Goal: Task Accomplishment & Management: Complete application form

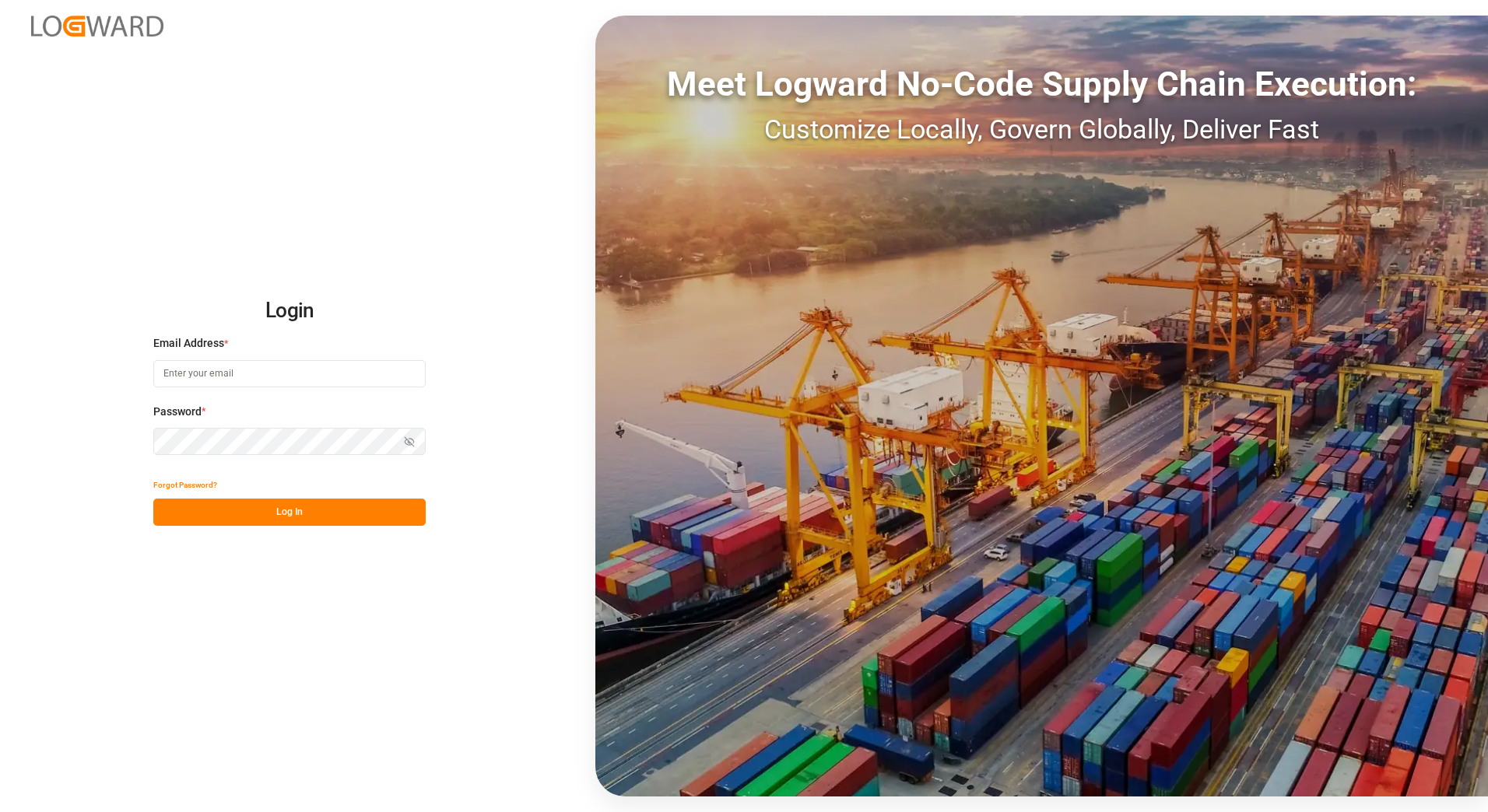
type input "[PERSON_NAME][EMAIL_ADDRESS][PERSON_NAME][DOMAIN_NAME]"
click at [239, 523] on button "Log In" at bounding box center [289, 512] width 272 height 27
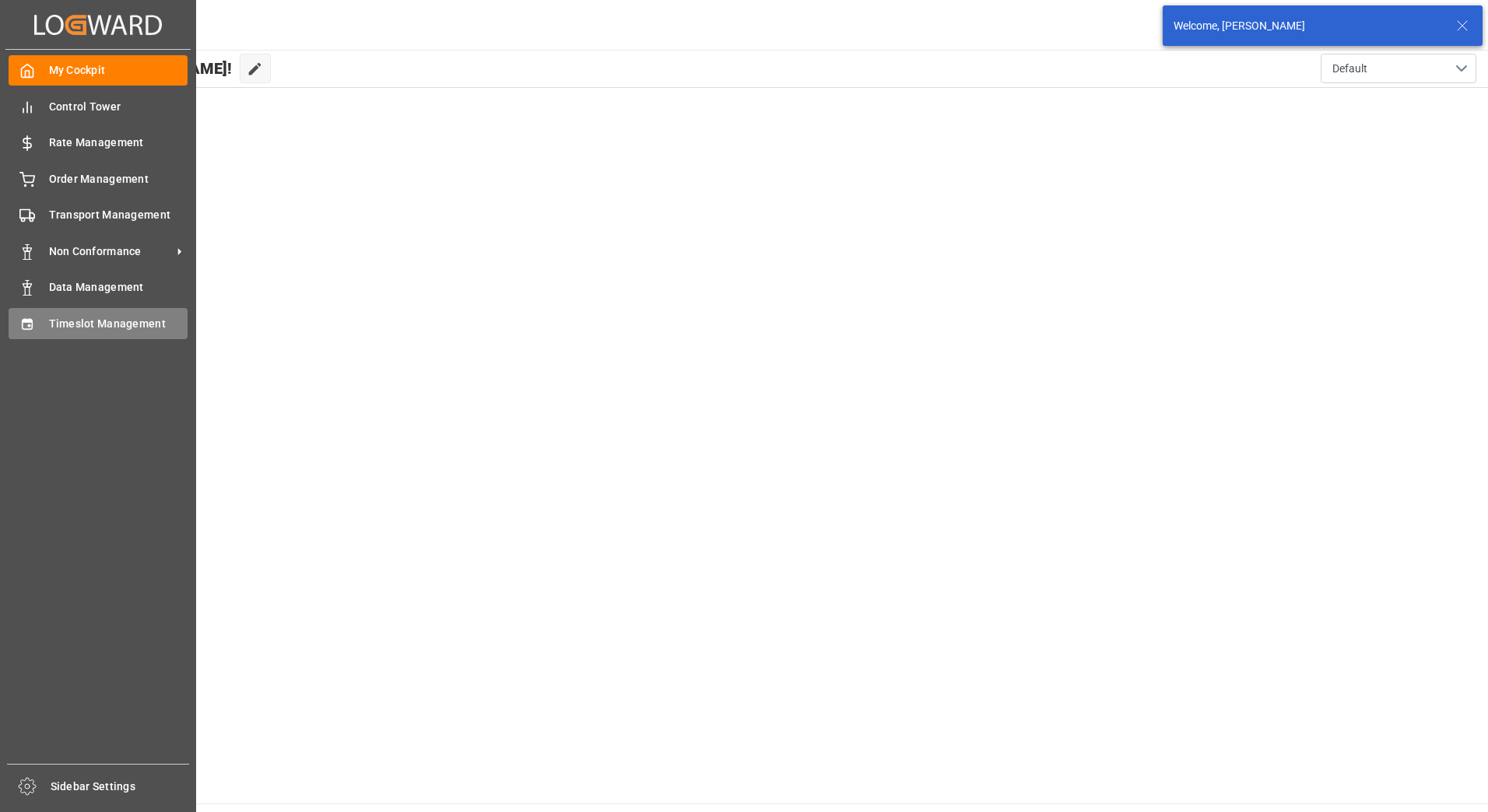
click at [71, 323] on span "Timeslot Management" at bounding box center [118, 324] width 139 height 17
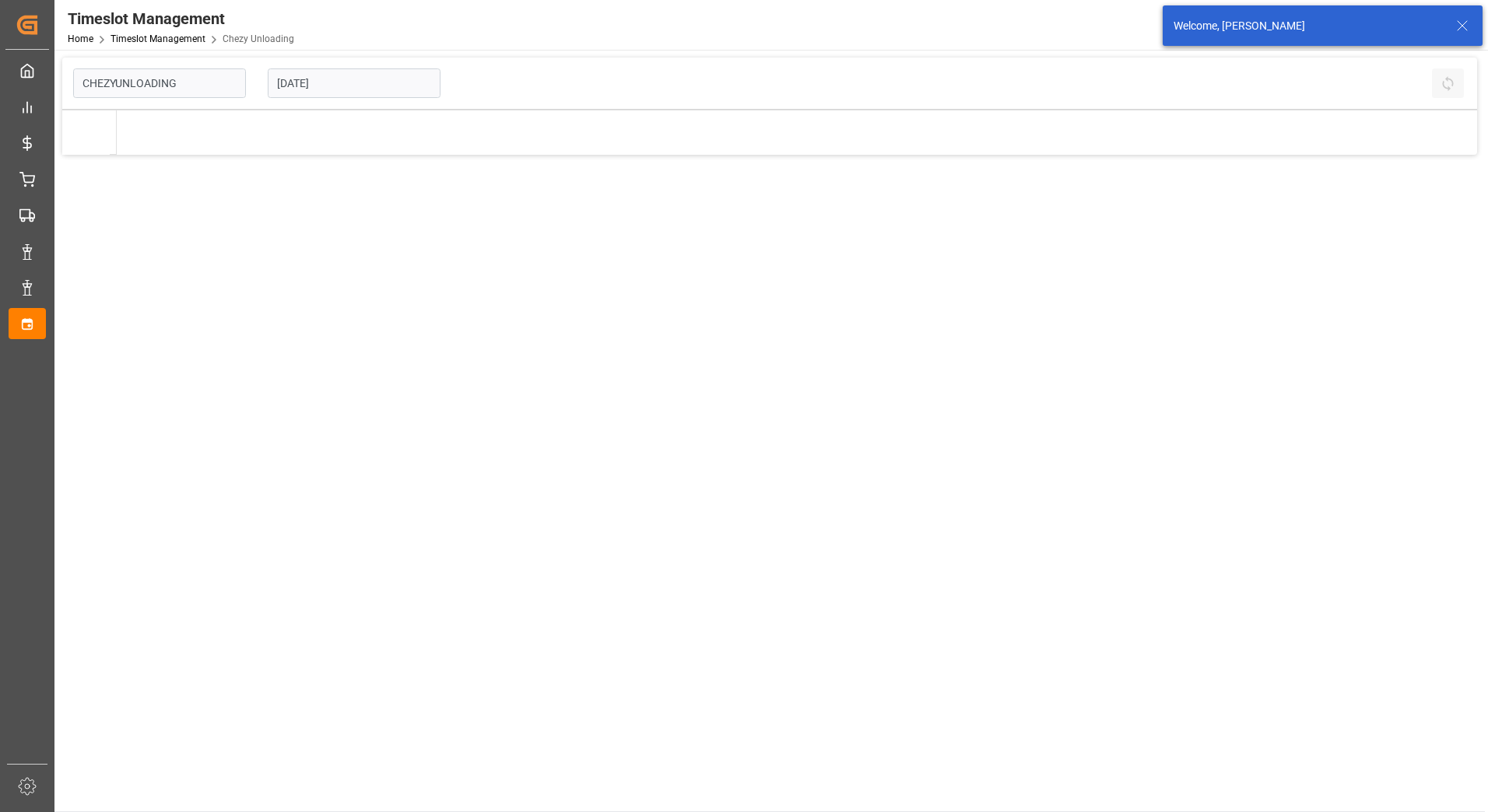
type input "Chezy Unloading"
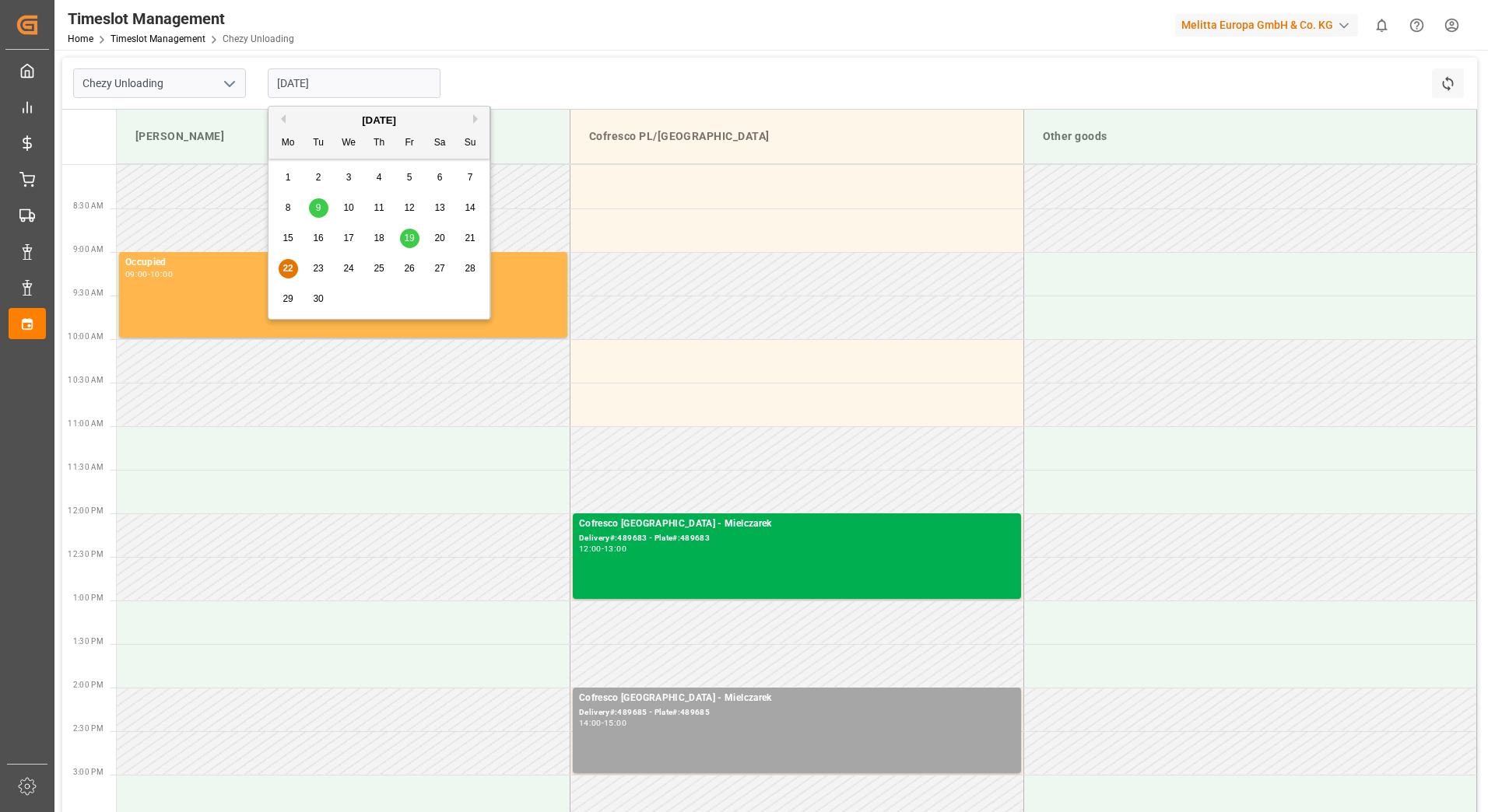
click at [288, 81] on input "[DATE]" at bounding box center [354, 83] width 173 height 29
click at [313, 264] on span "23" at bounding box center [318, 268] width 10 height 11
type input "[DATE]"
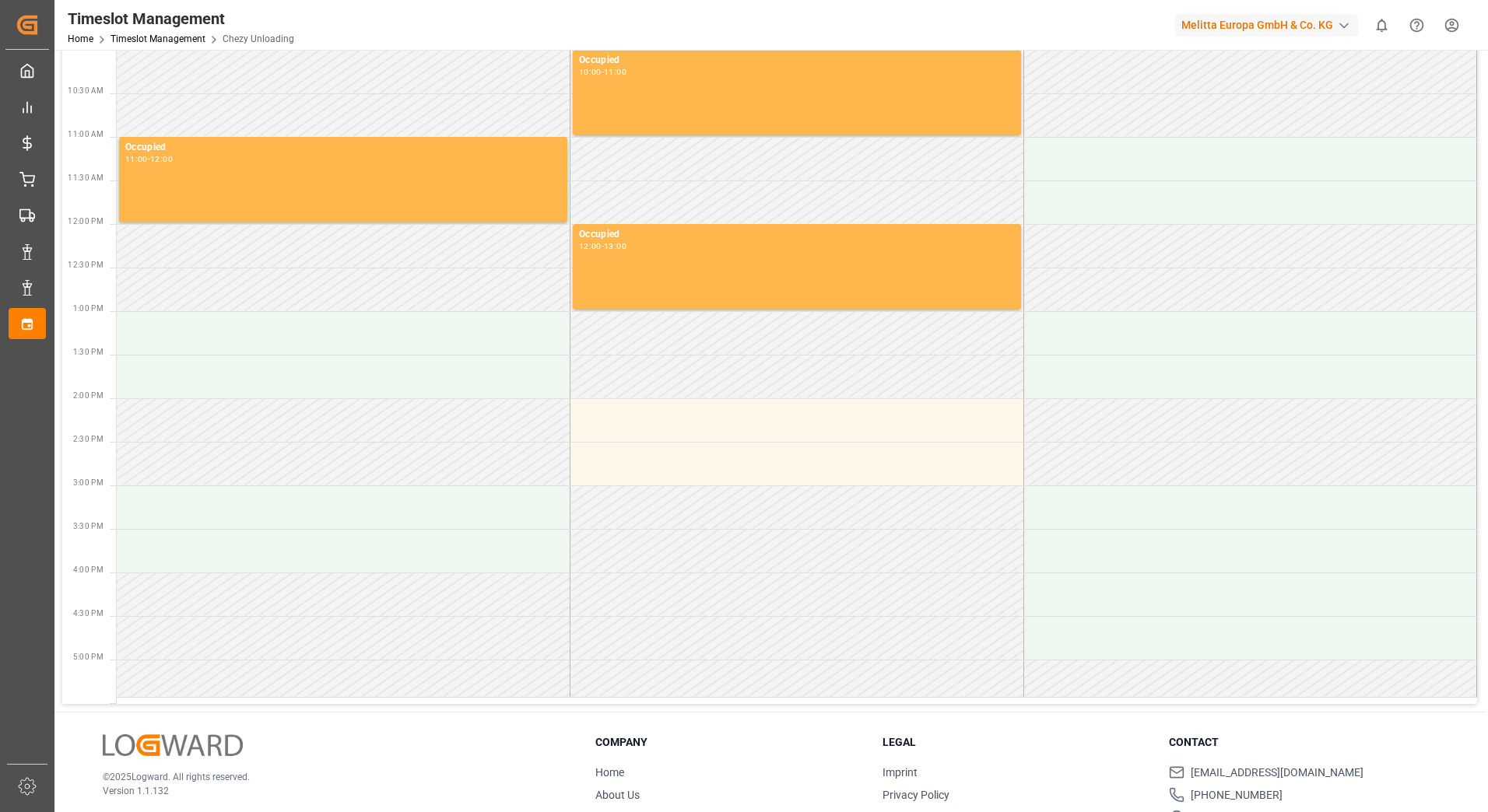
scroll to position [311, 0]
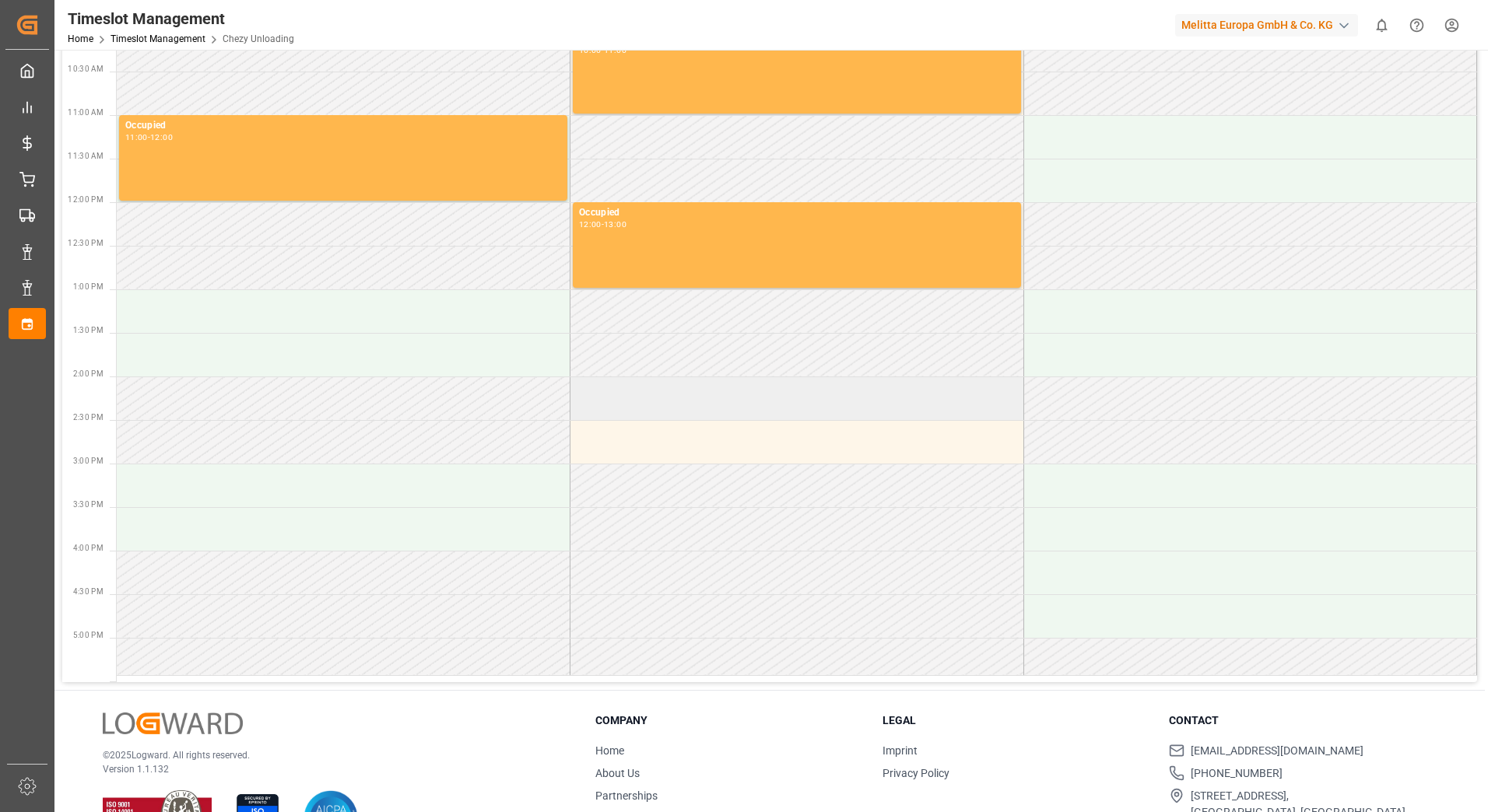
click at [773, 403] on td at bounding box center [796, 398] width 453 height 44
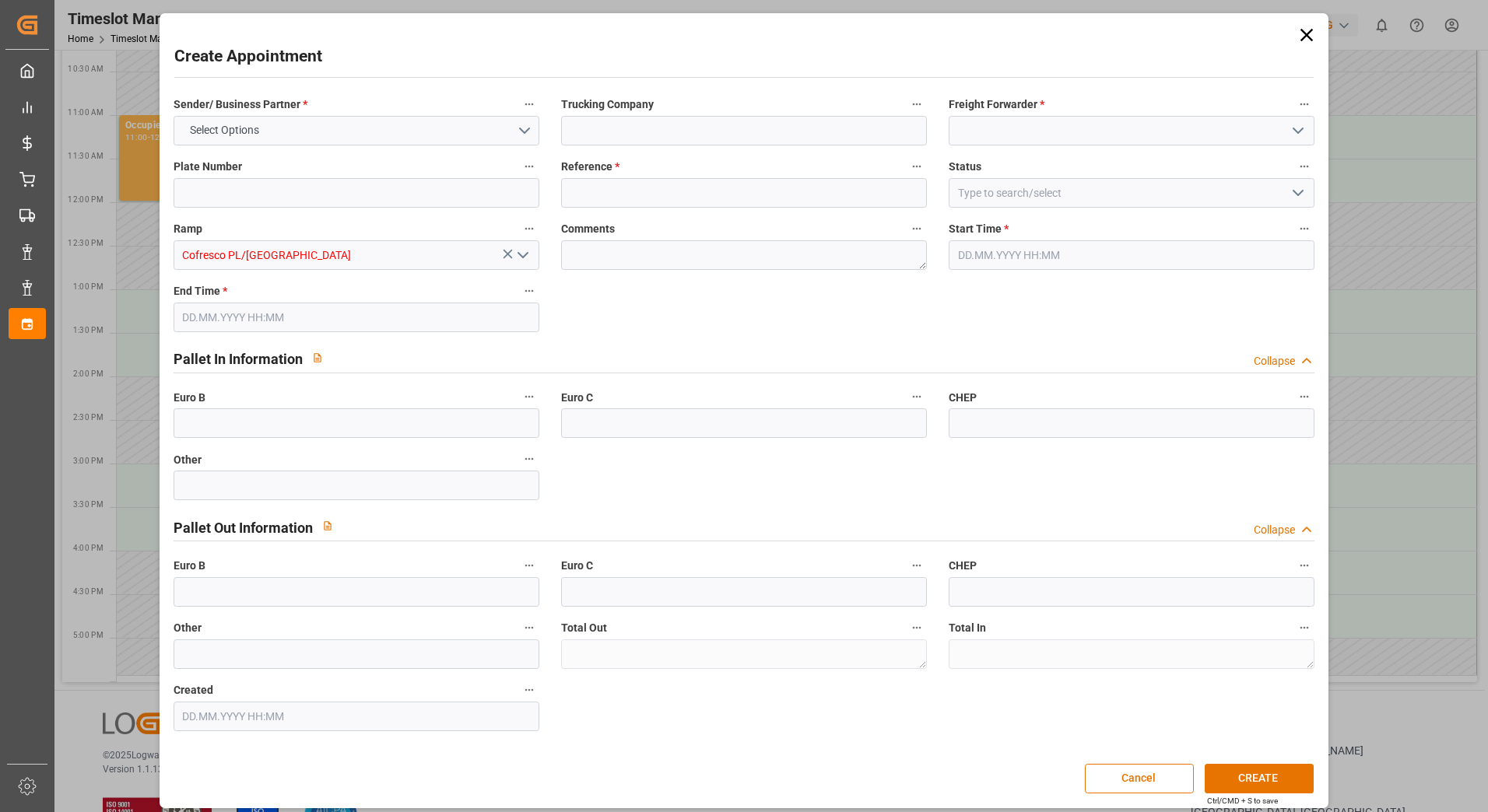
type input "0"
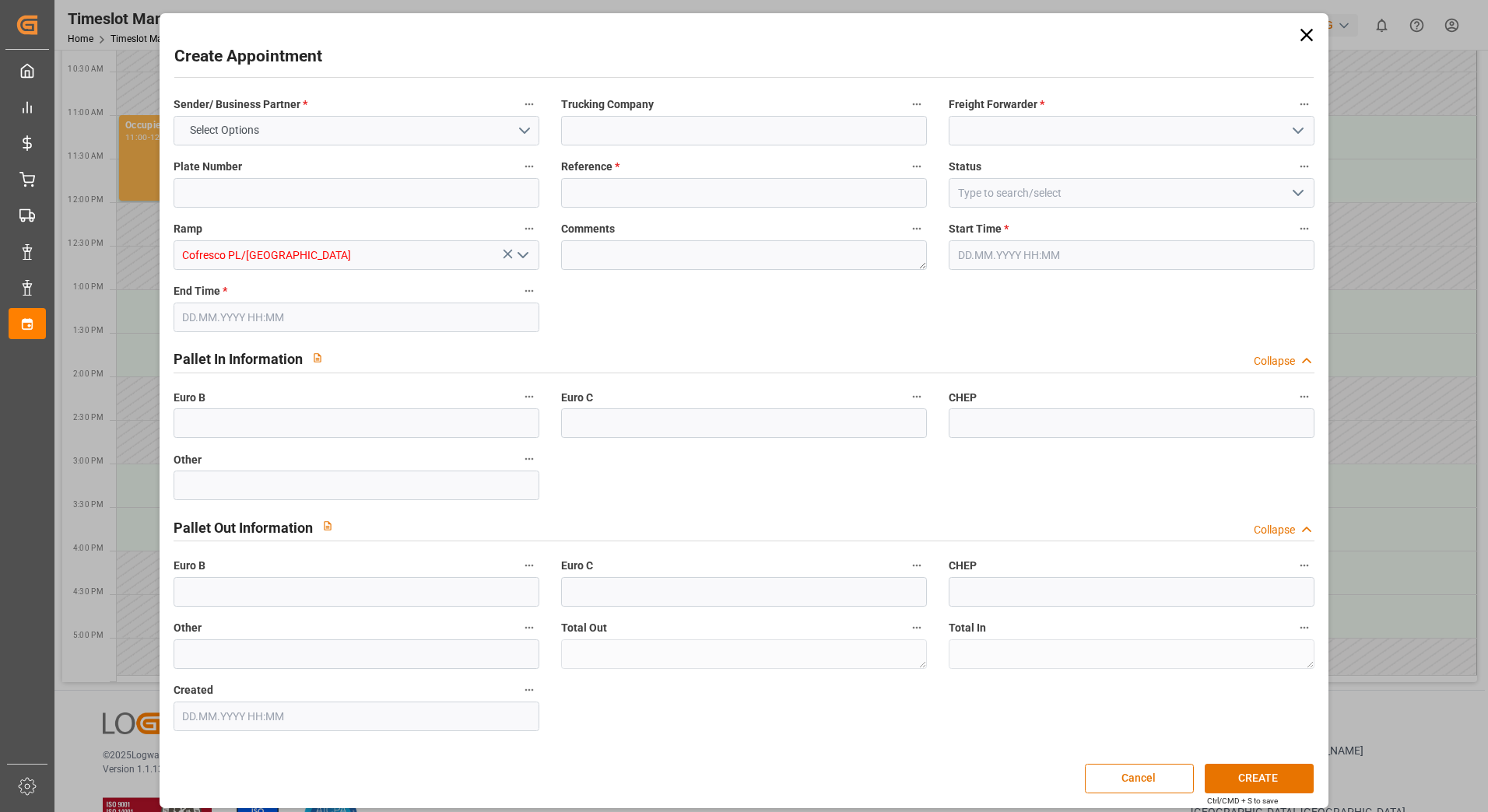
type input "0"
type input "[DATE] 14:00"
type input "[DATE] 15:00"
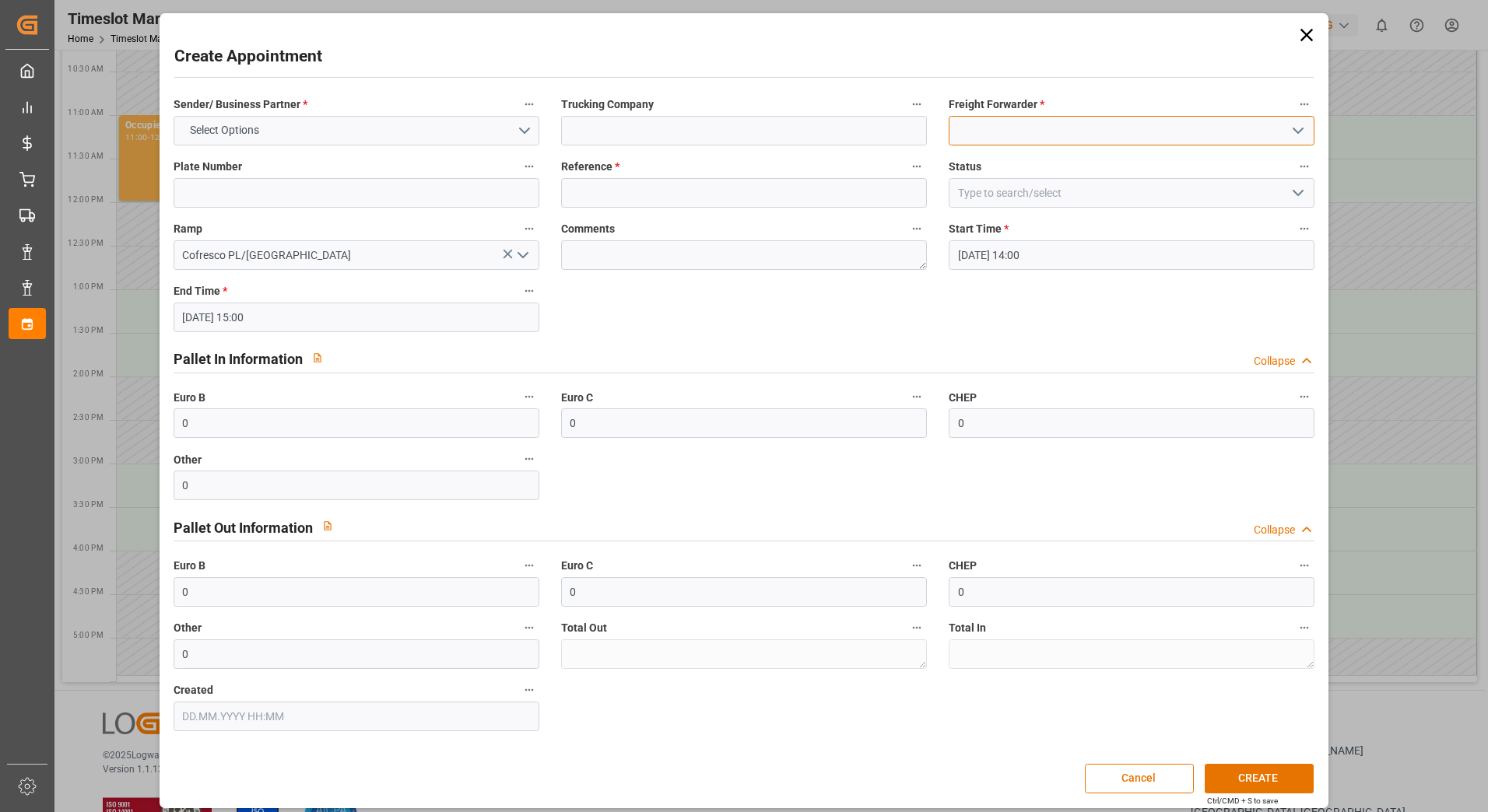
click at [1030, 133] on input at bounding box center [1131, 130] width 366 height 29
click at [1297, 131] on icon "open menu" at bounding box center [1298, 131] width 19 height 19
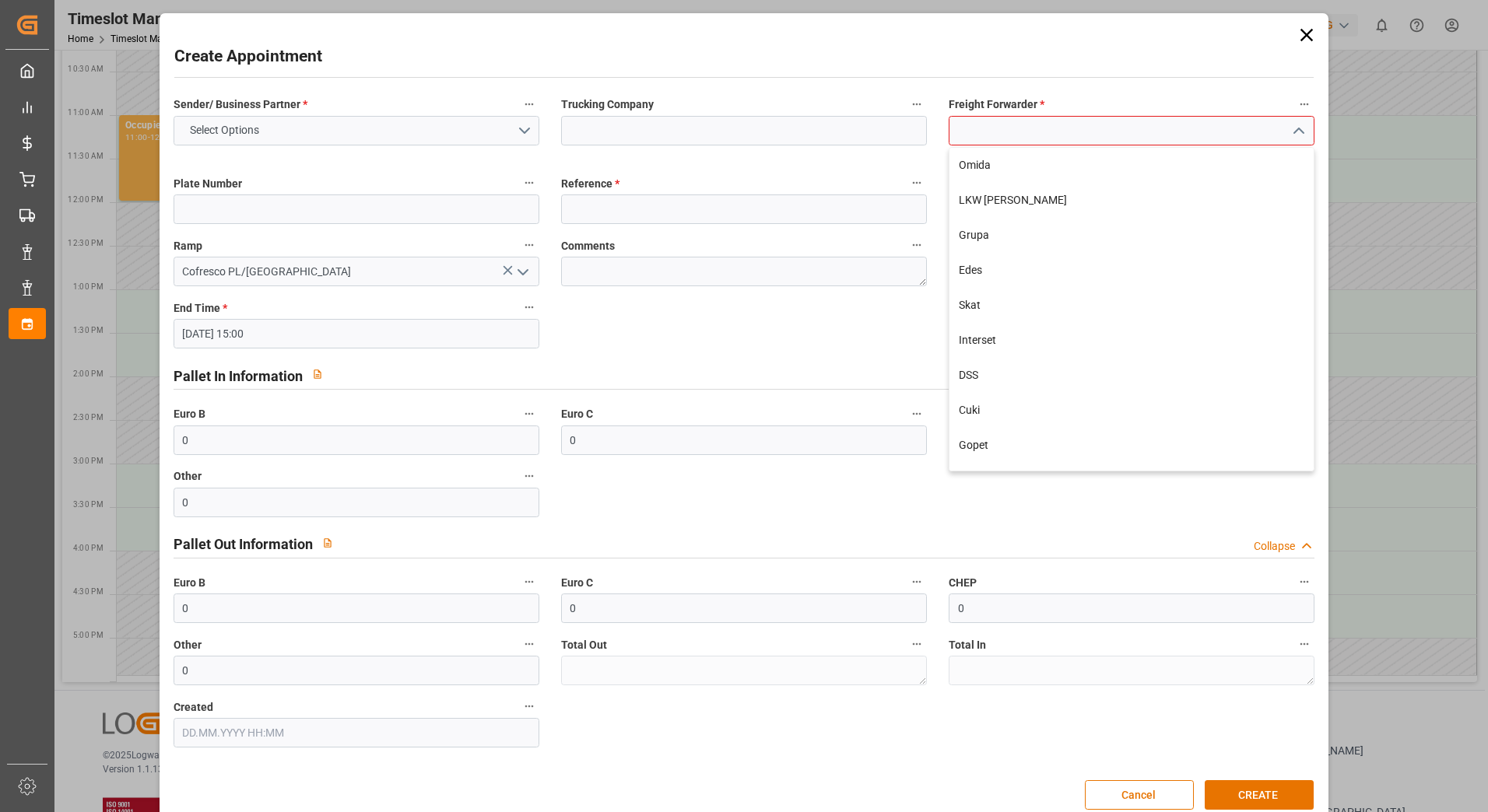
click at [1116, 133] on input at bounding box center [1131, 130] width 366 height 29
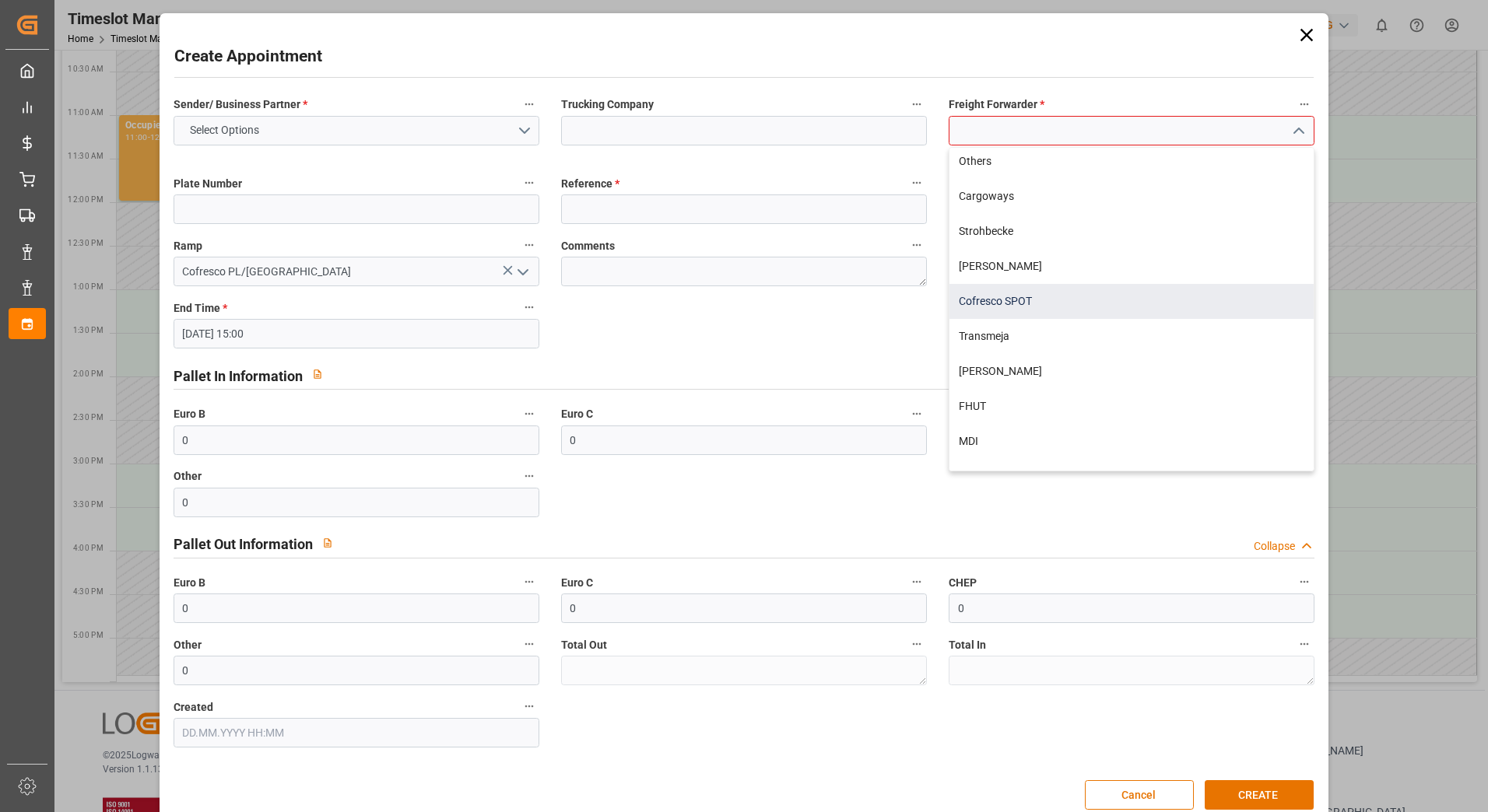
click at [1057, 296] on div "Cofresco SPOT" at bounding box center [1131, 302] width 364 height 35
type input "Cofresco SPOT"
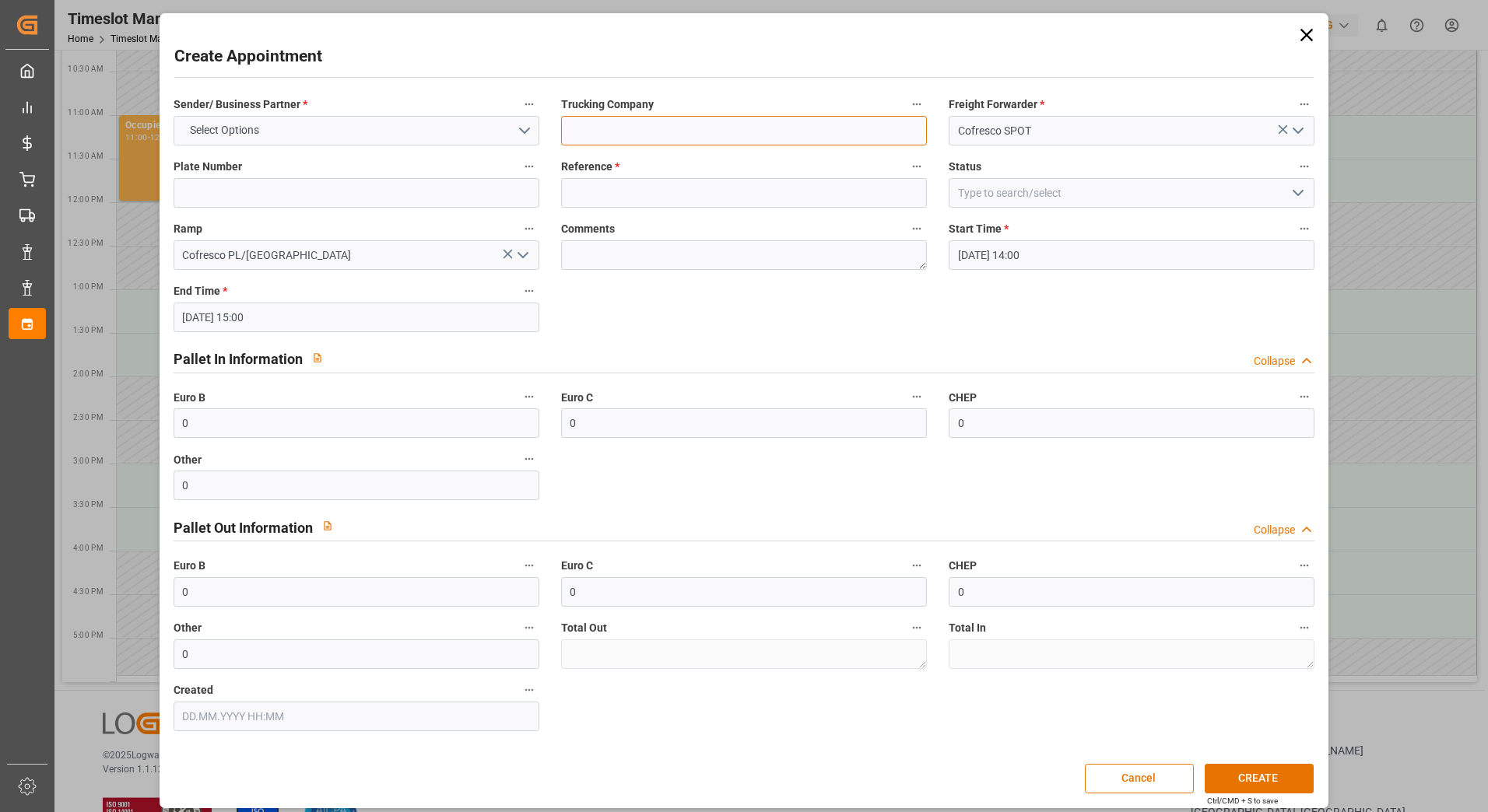
click at [673, 134] on input at bounding box center [744, 130] width 366 height 29
click at [414, 186] on input at bounding box center [357, 192] width 366 height 29
click at [598, 134] on input at bounding box center [744, 130] width 366 height 29
click at [601, 129] on input at bounding box center [744, 130] width 366 height 29
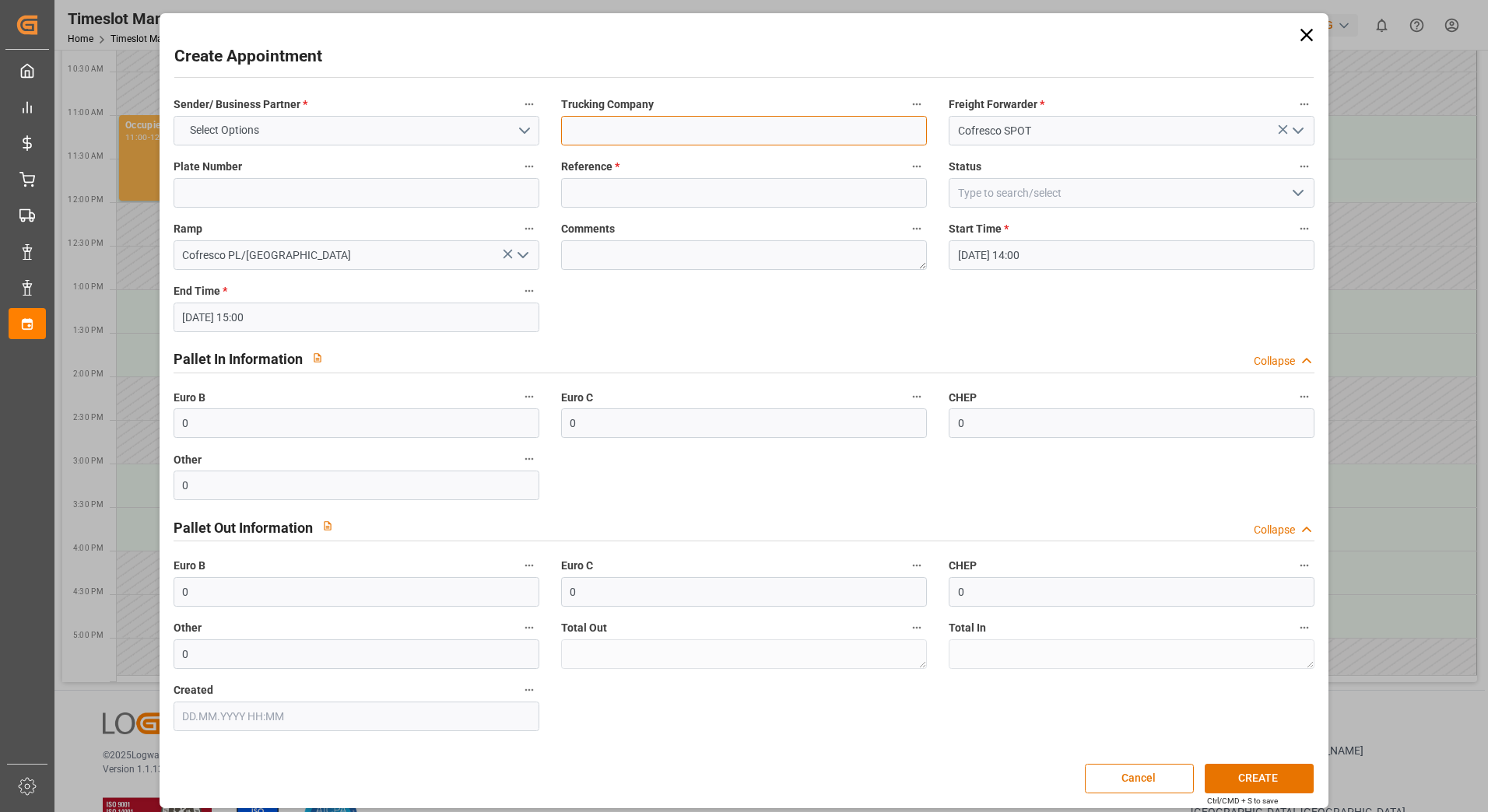
click at [895, 128] on input at bounding box center [744, 130] width 366 height 29
click at [750, 134] on input at bounding box center [744, 130] width 366 height 29
drag, startPoint x: 677, startPoint y: 129, endPoint x: 519, endPoint y: 135, distance: 158.1
click at [528, 121] on div "Sender/ Business Partner * Select Options Trucking Company 489540 Freight Forwa…" at bounding box center [744, 413] width 1163 height 648
type input "489540"
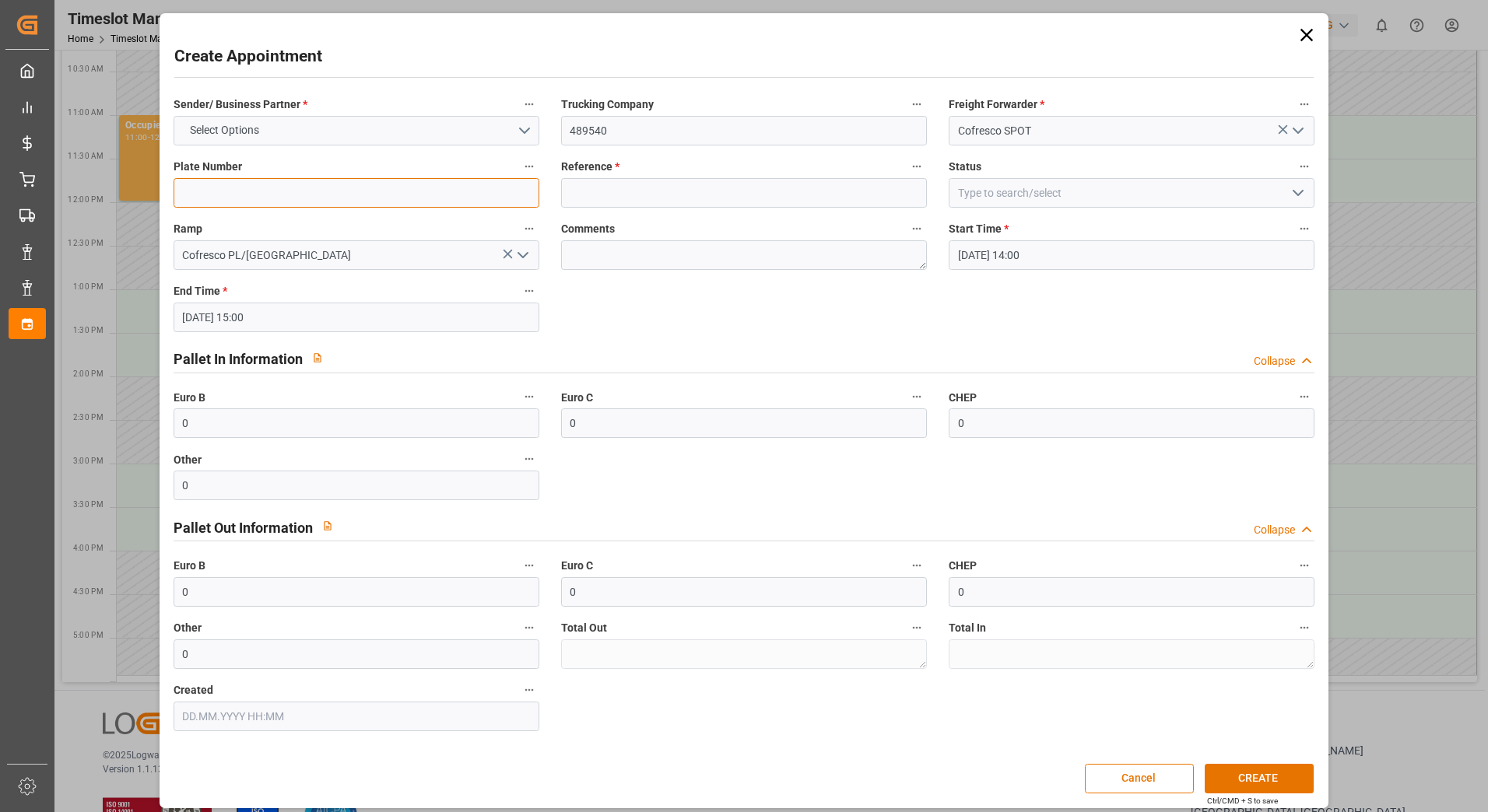
click at [440, 184] on input at bounding box center [357, 192] width 366 height 29
paste input "489540"
type input "489540"
click at [630, 190] on input at bounding box center [744, 192] width 366 height 29
paste input "489540"
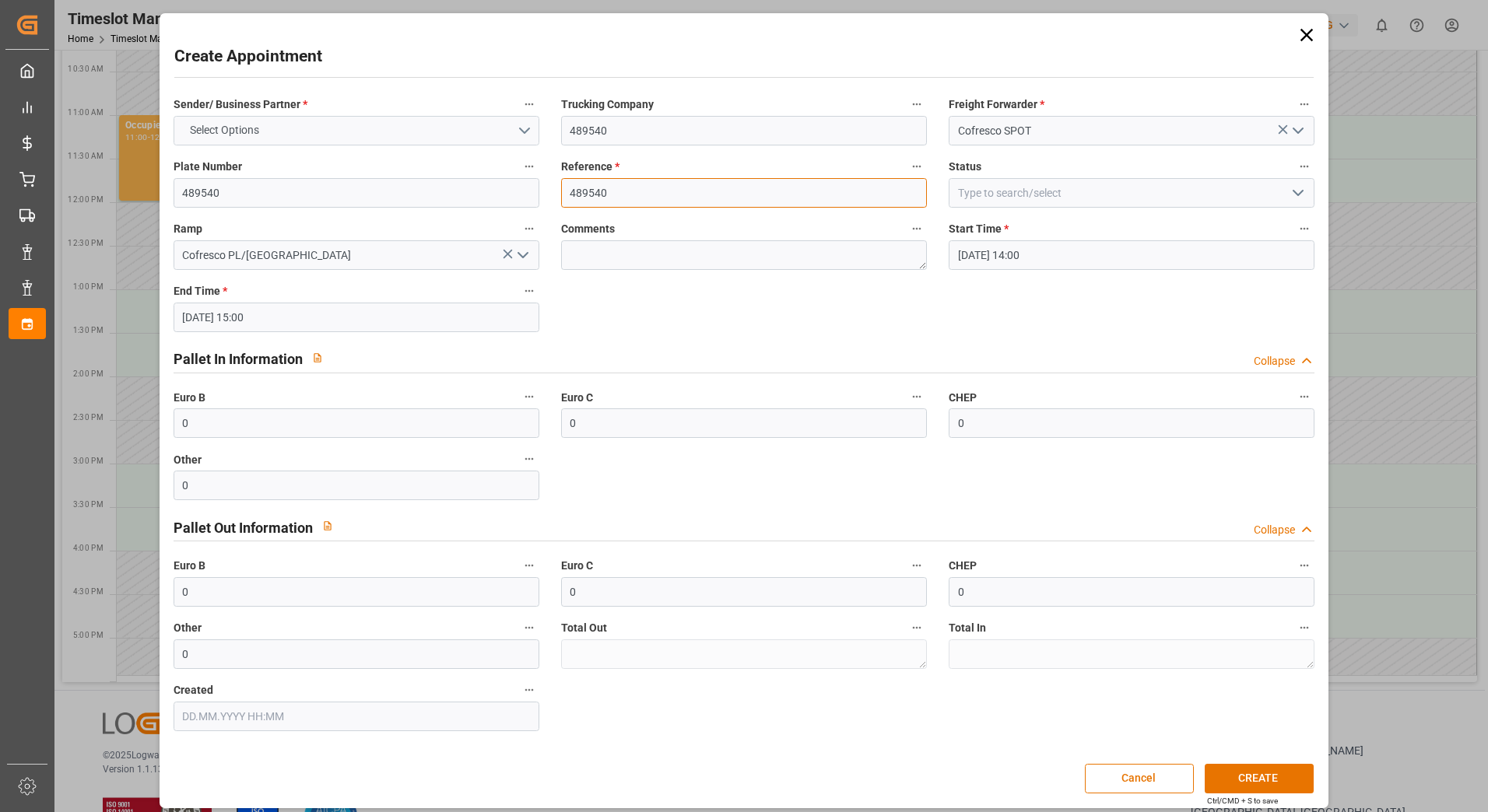
type input "489540"
click at [524, 130] on button "Select Options" at bounding box center [357, 130] width 366 height 29
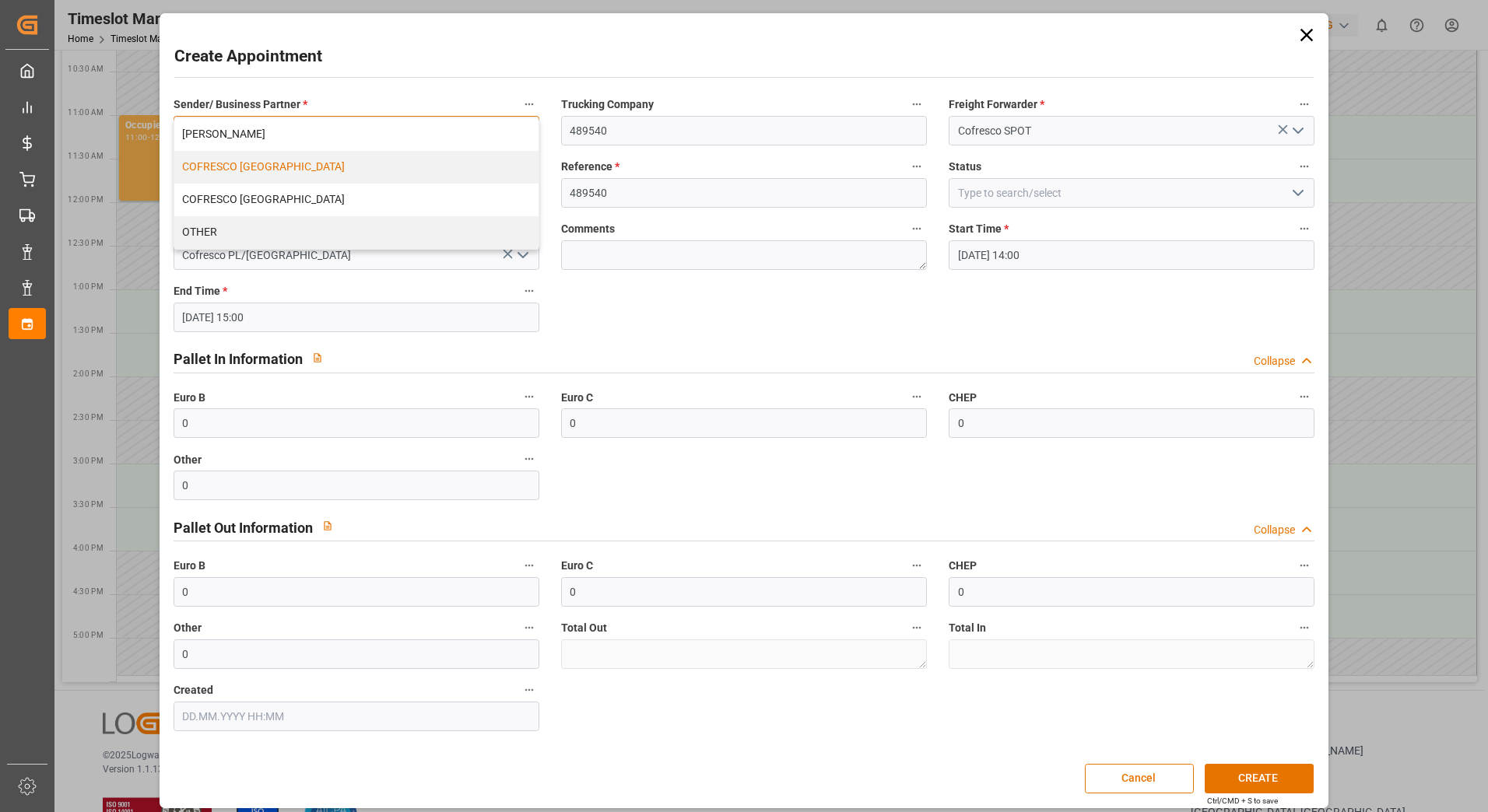
click at [420, 175] on div "COFRESCO [GEOGRAPHIC_DATA]" at bounding box center [357, 167] width 364 height 33
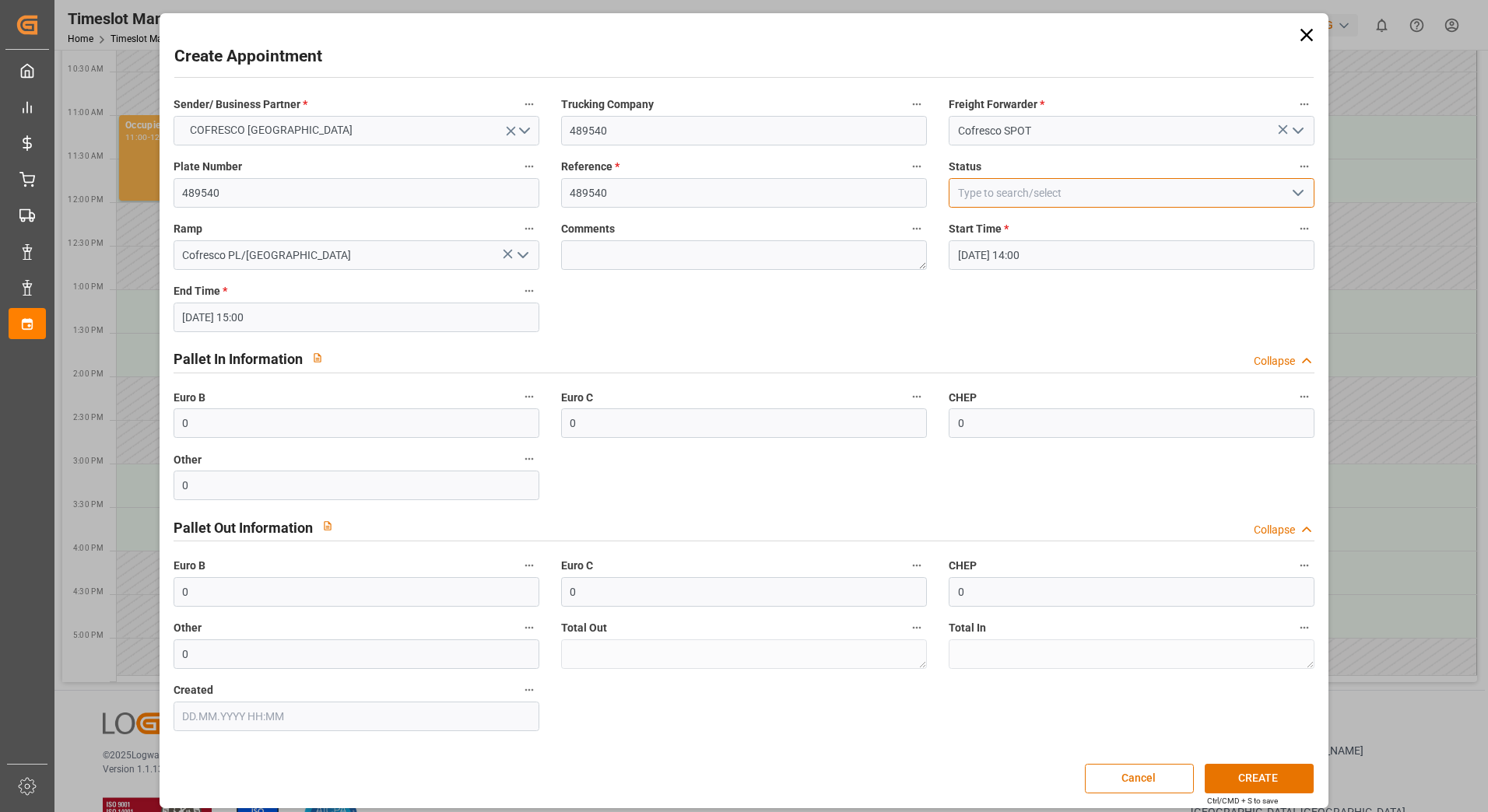
click at [1206, 194] on input at bounding box center [1131, 192] width 366 height 29
click at [1303, 195] on icon "open menu" at bounding box center [1298, 193] width 19 height 19
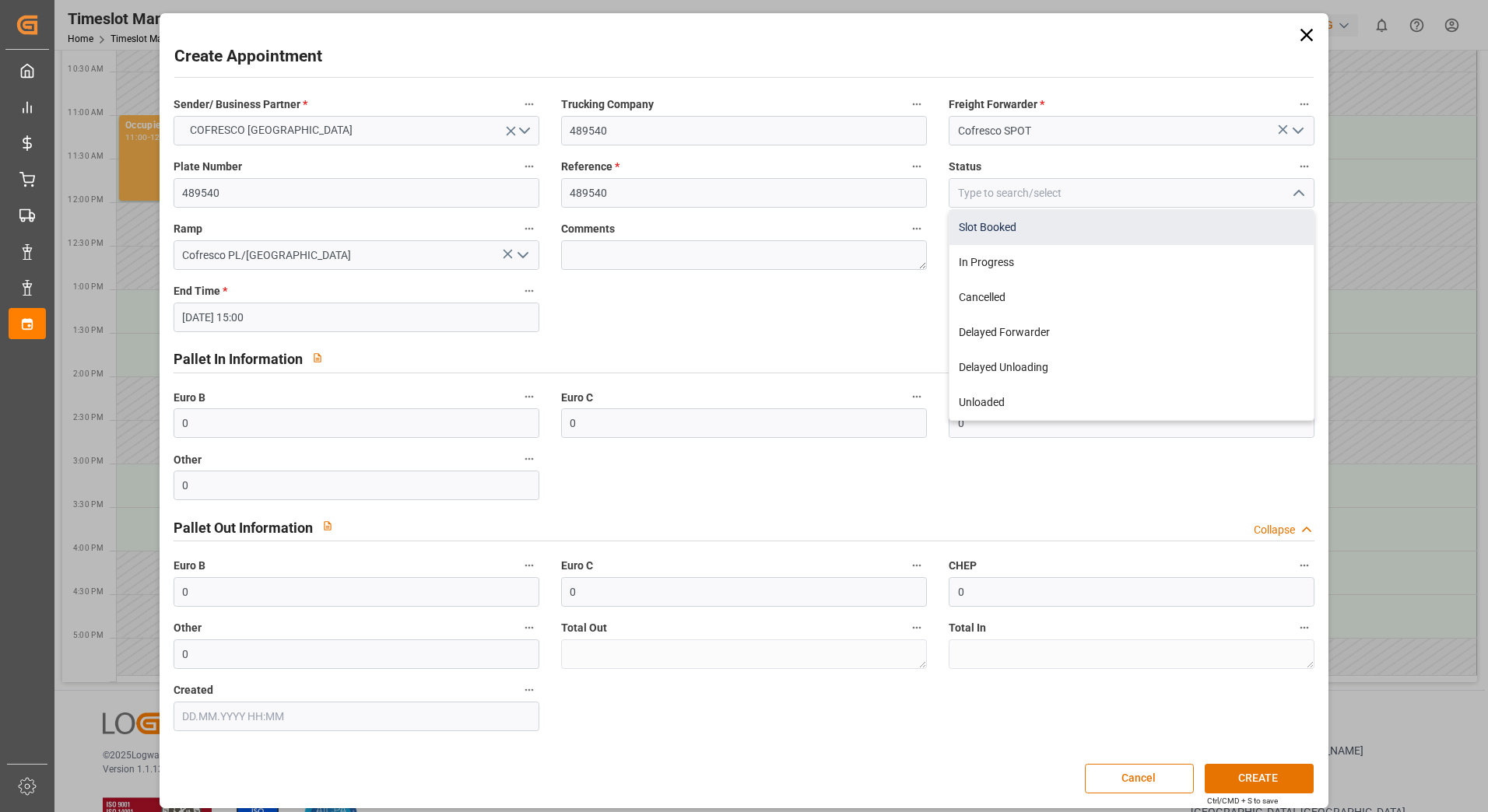
click at [1125, 240] on div "Slot Booked" at bounding box center [1131, 228] width 364 height 35
type input "Slot Booked"
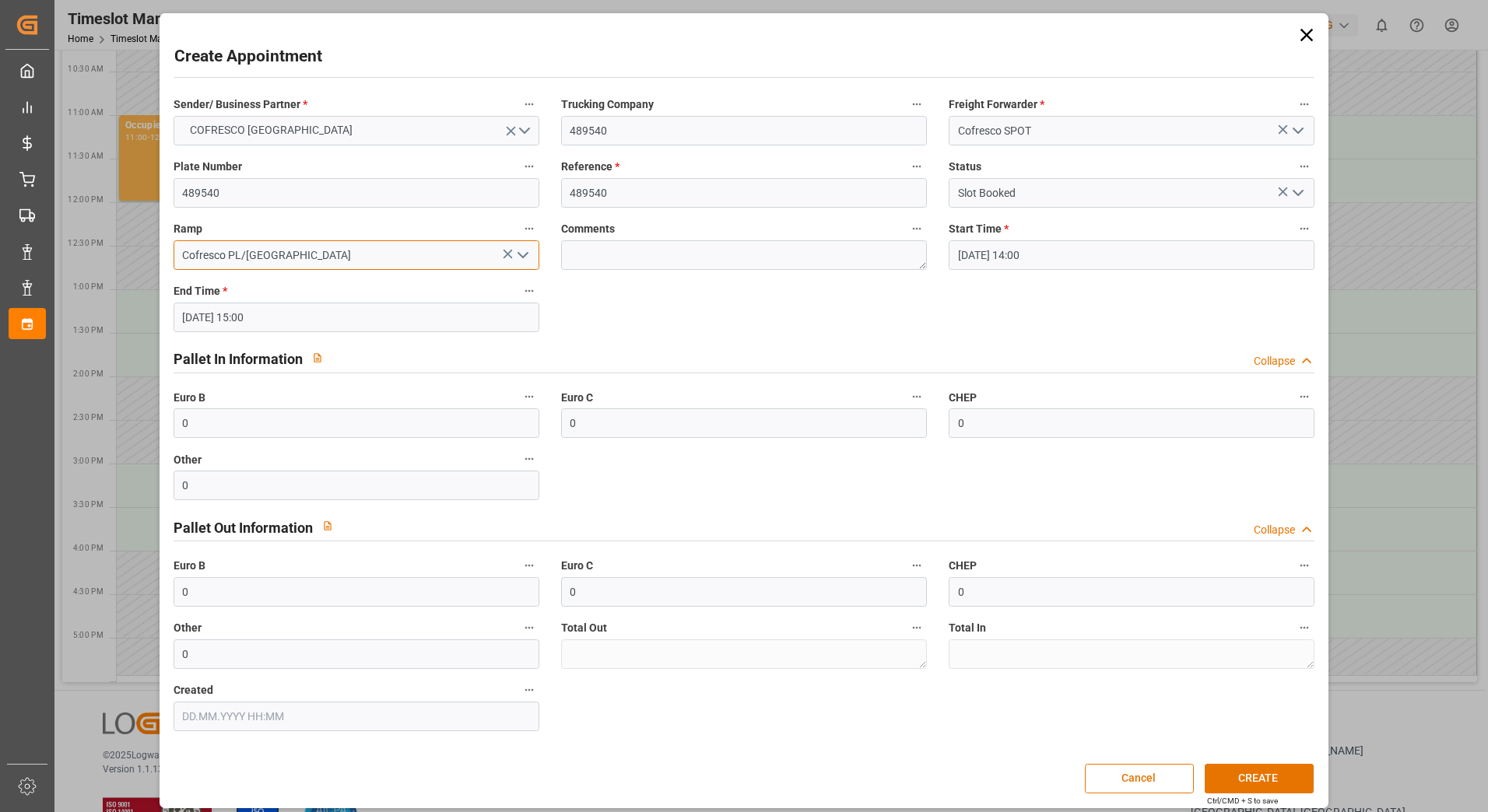
click at [399, 255] on input "Cofresco PL/[GEOGRAPHIC_DATA]" at bounding box center [357, 255] width 366 height 29
click at [520, 252] on icon "open menu" at bounding box center [523, 256] width 19 height 19
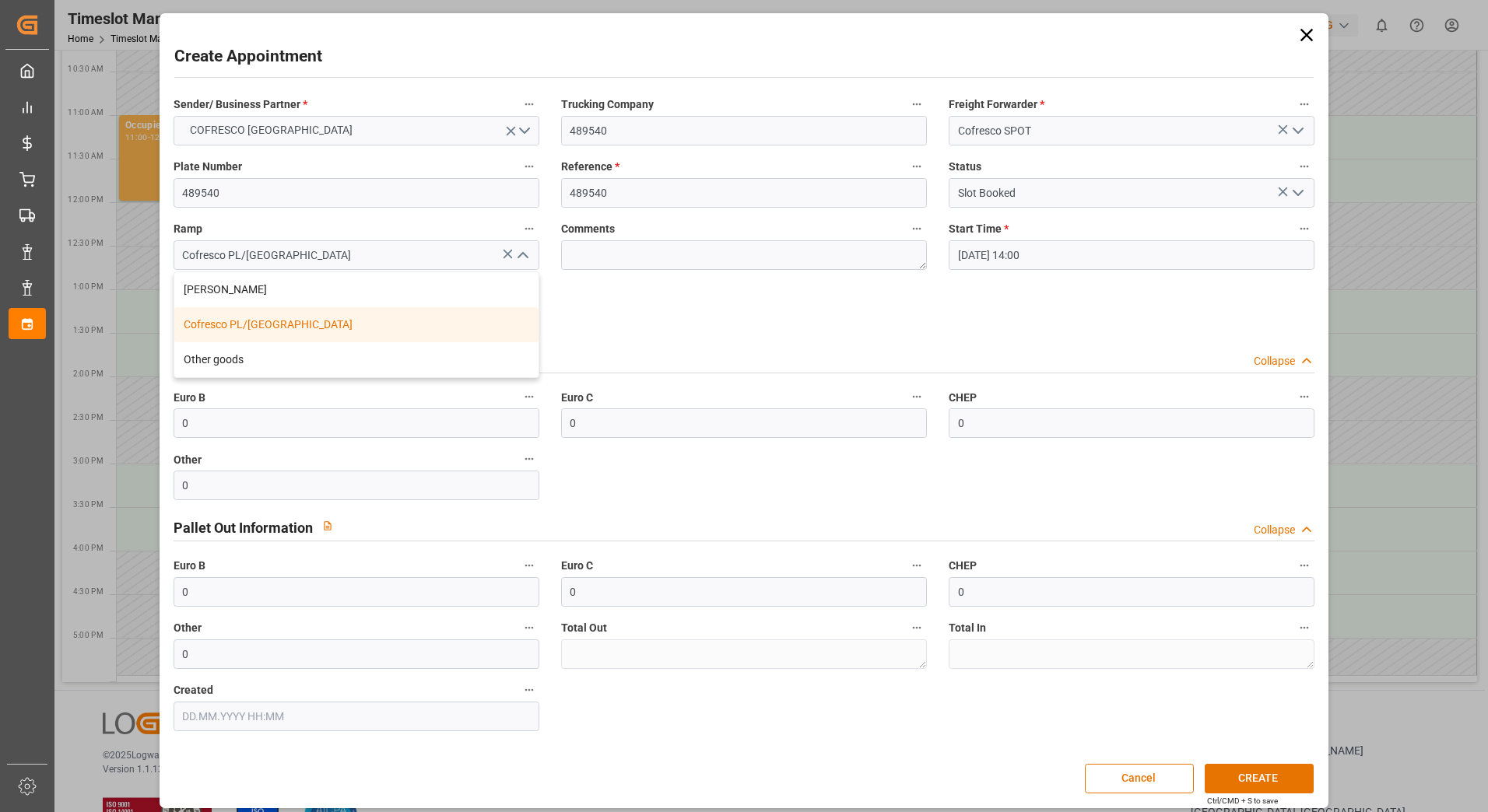
click at [520, 252] on icon "close menu" at bounding box center [523, 256] width 19 height 19
drag, startPoint x: 1261, startPoint y: 776, endPoint x: 641, endPoint y: 129, distance: 896.1
click at [712, 149] on div "Create Appointment Sender/ Business Partner * COFRESCO [GEOGRAPHIC_DATA] Trucki…" at bounding box center [744, 411] width 1162 height 787
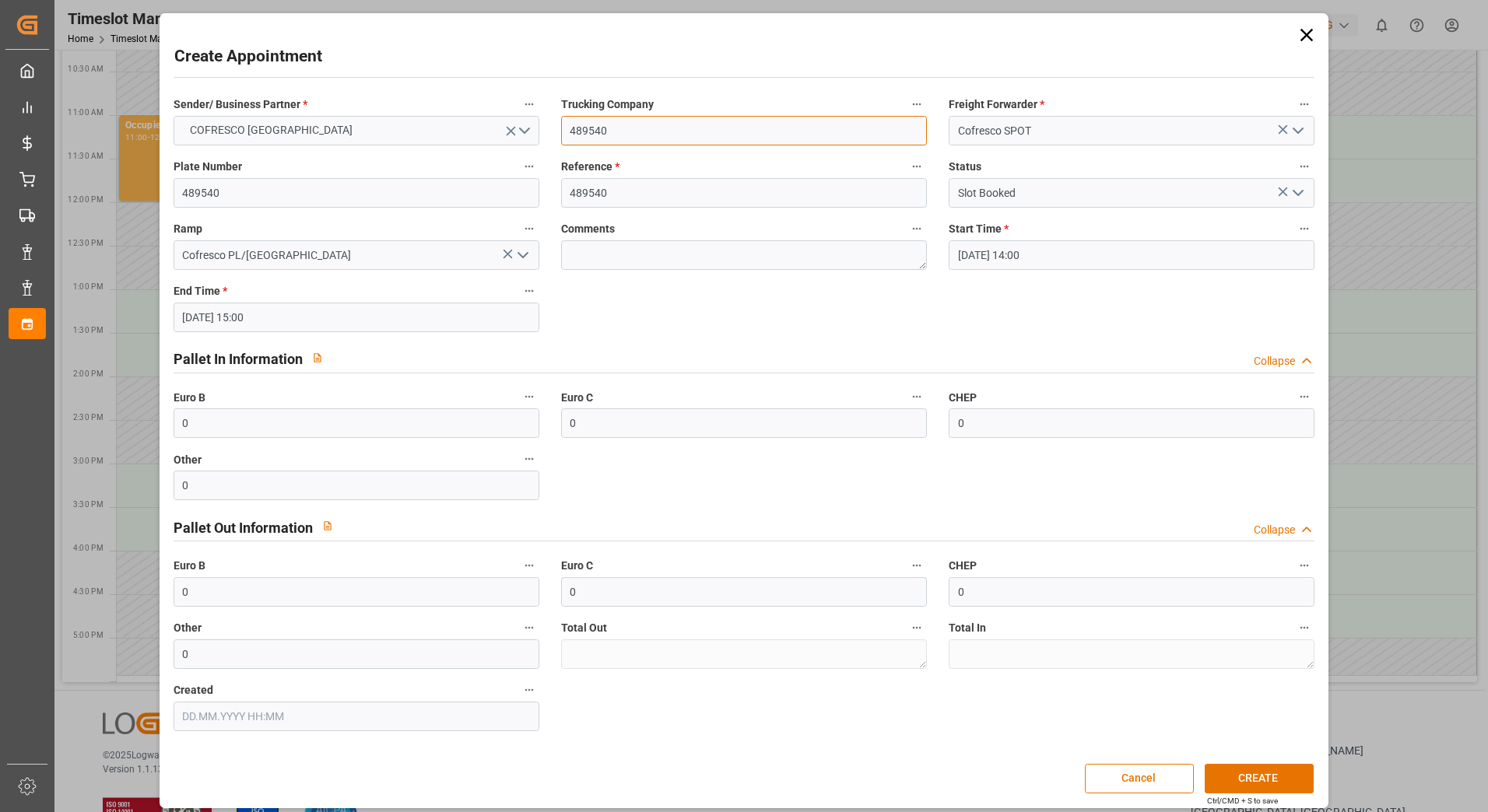
click at [638, 128] on input "489540" at bounding box center [744, 130] width 366 height 29
click at [611, 204] on input "489540" at bounding box center [744, 192] width 366 height 29
drag, startPoint x: 619, startPoint y: 114, endPoint x: 584, endPoint y: 121, distance: 35.7
click at [584, 121] on div "Trucking Company 489540" at bounding box center [744, 120] width 387 height 62
drag, startPoint x: 617, startPoint y: 129, endPoint x: 446, endPoint y: 125, distance: 171.0
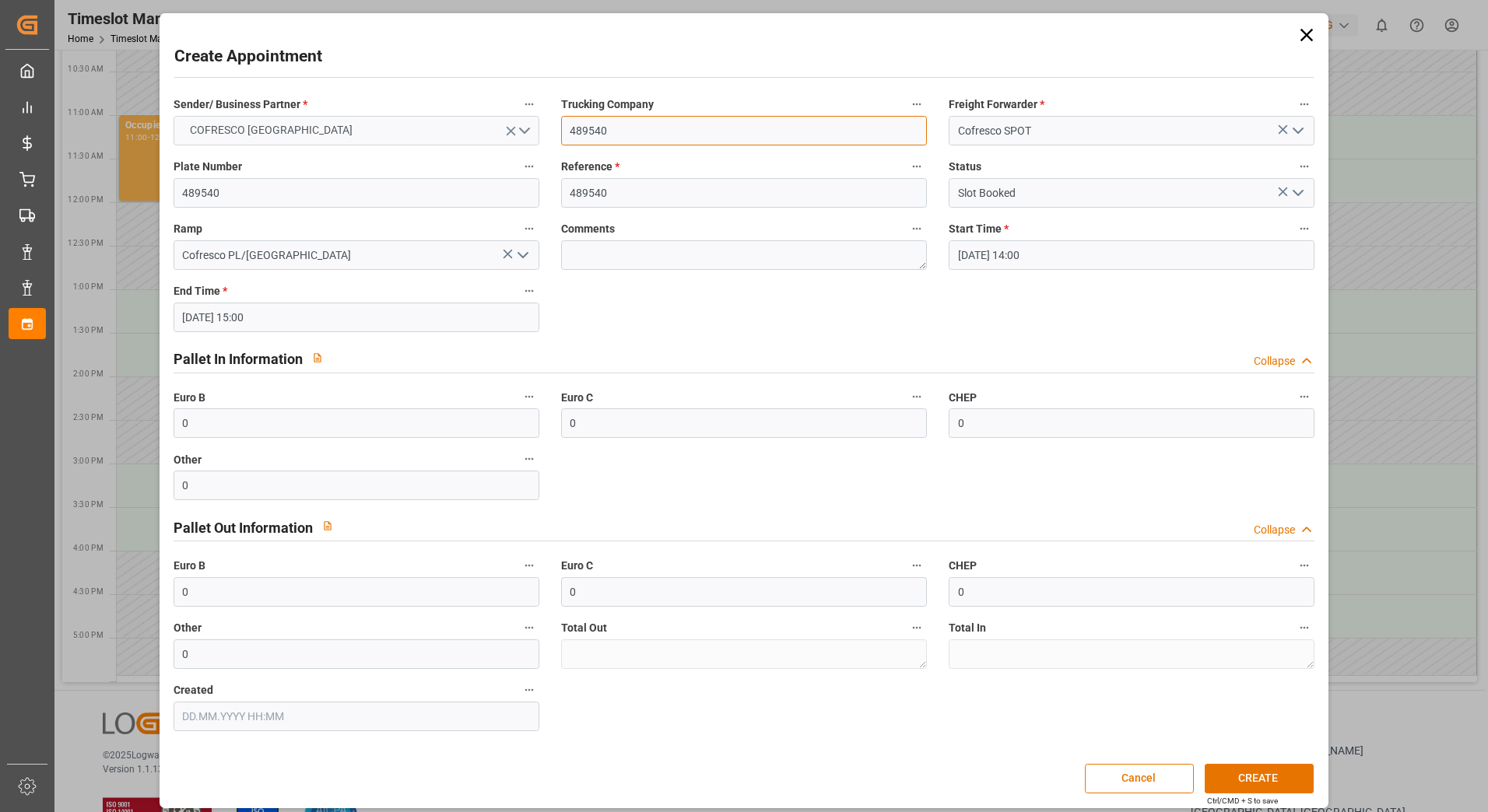
click at [446, 125] on div "Sender/ Business Partner * COFRESCO [GEOGRAPHIC_DATA] Trucking Company 489540 F…" at bounding box center [744, 413] width 1163 height 648
type input "Everest"
click at [1268, 780] on button "CREATE" at bounding box center [1259, 779] width 109 height 29
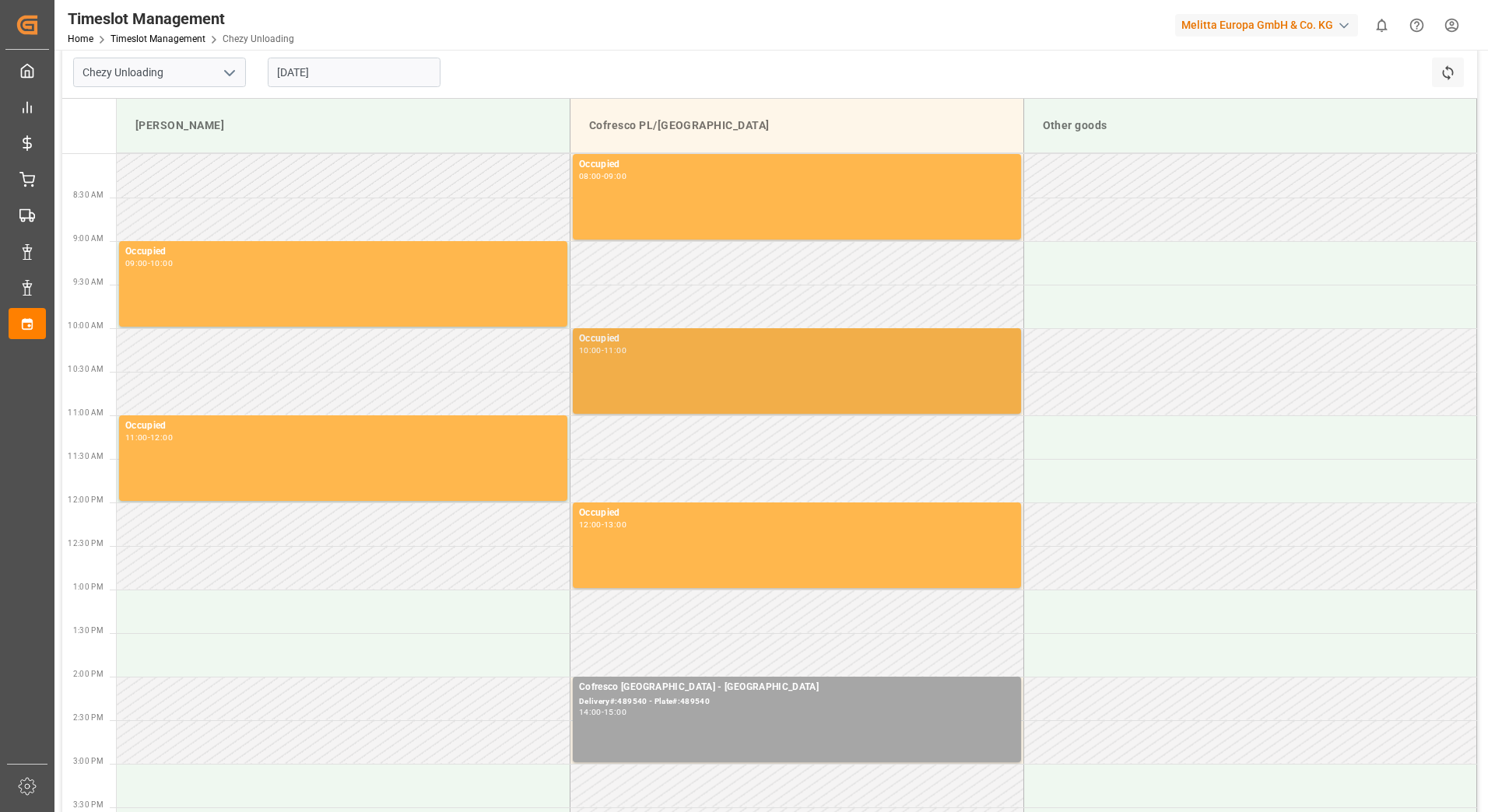
scroll to position [0, 0]
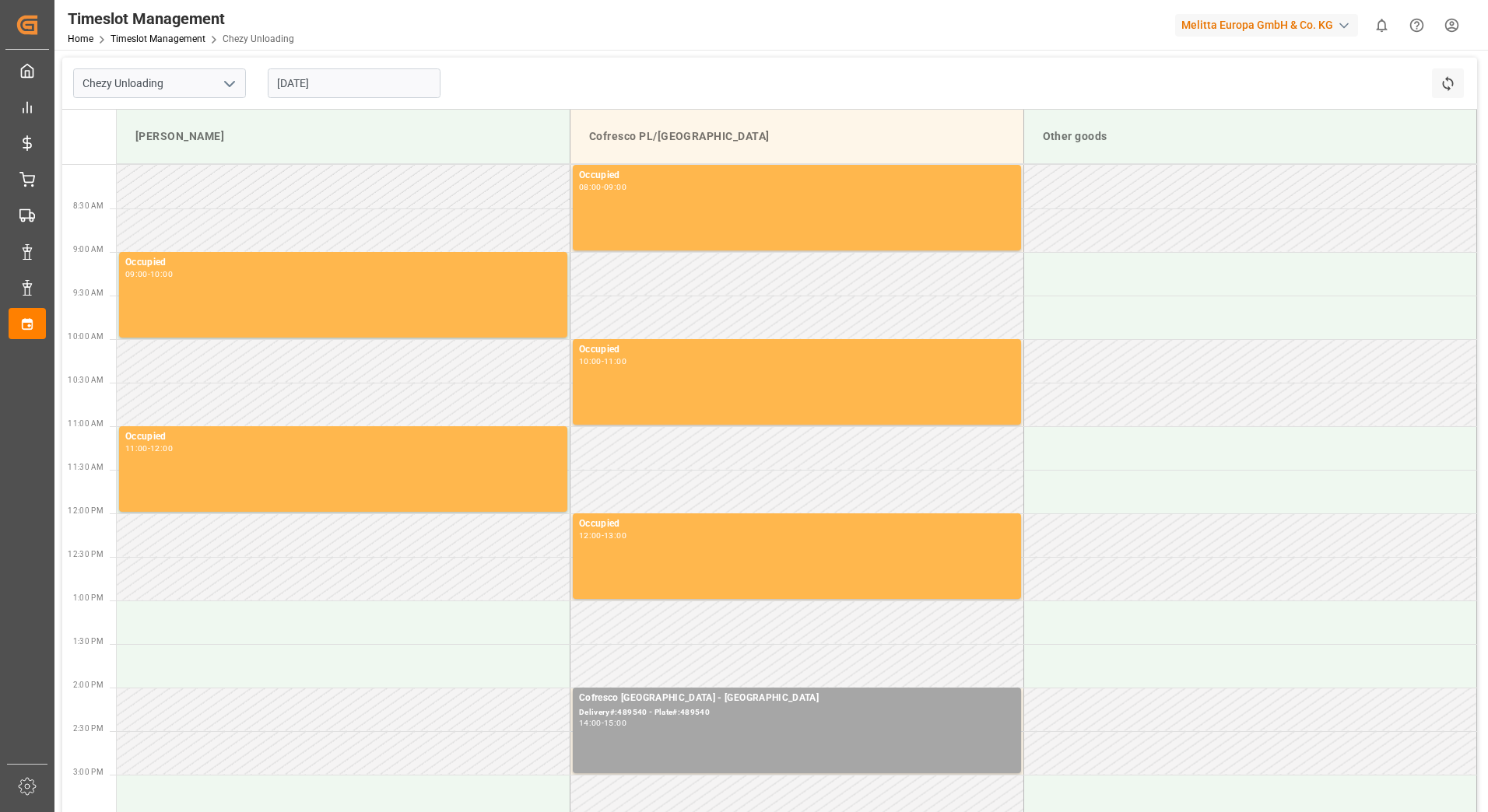
click at [324, 85] on input "[DATE]" at bounding box center [354, 83] width 173 height 29
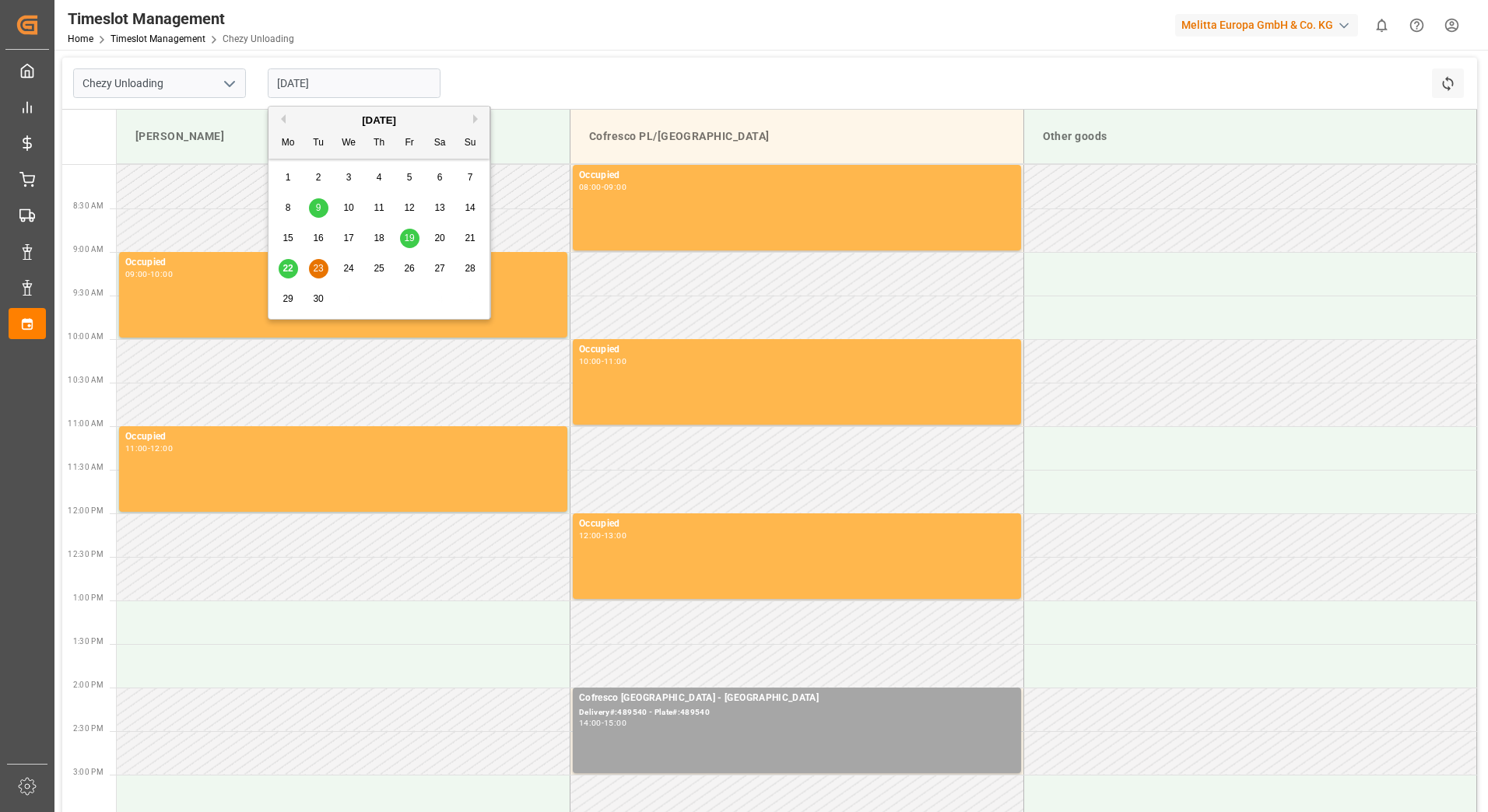
click at [353, 271] on span "24" at bounding box center [348, 268] width 10 height 11
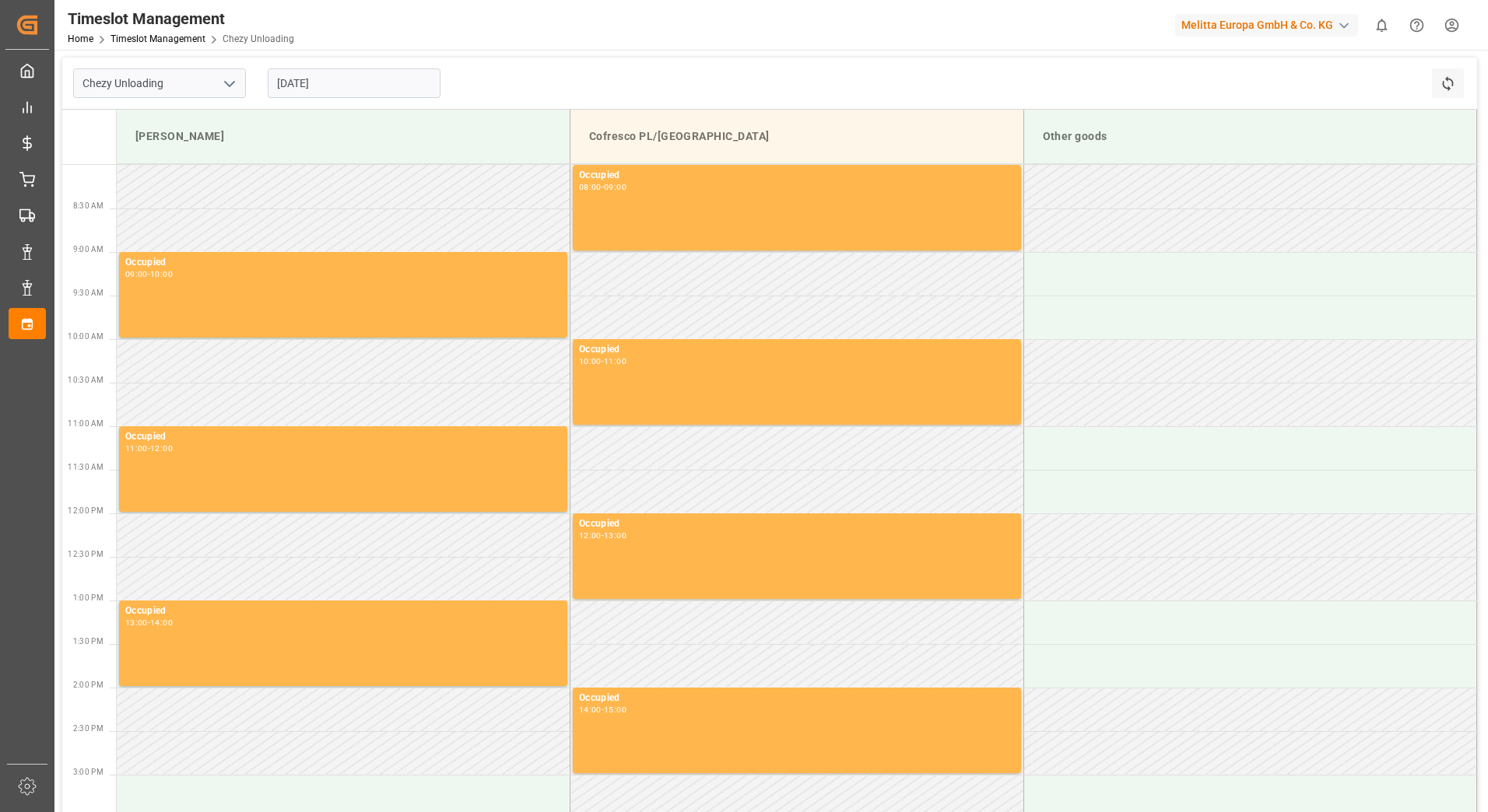
click at [322, 71] on input "[DATE]" at bounding box center [354, 83] width 173 height 29
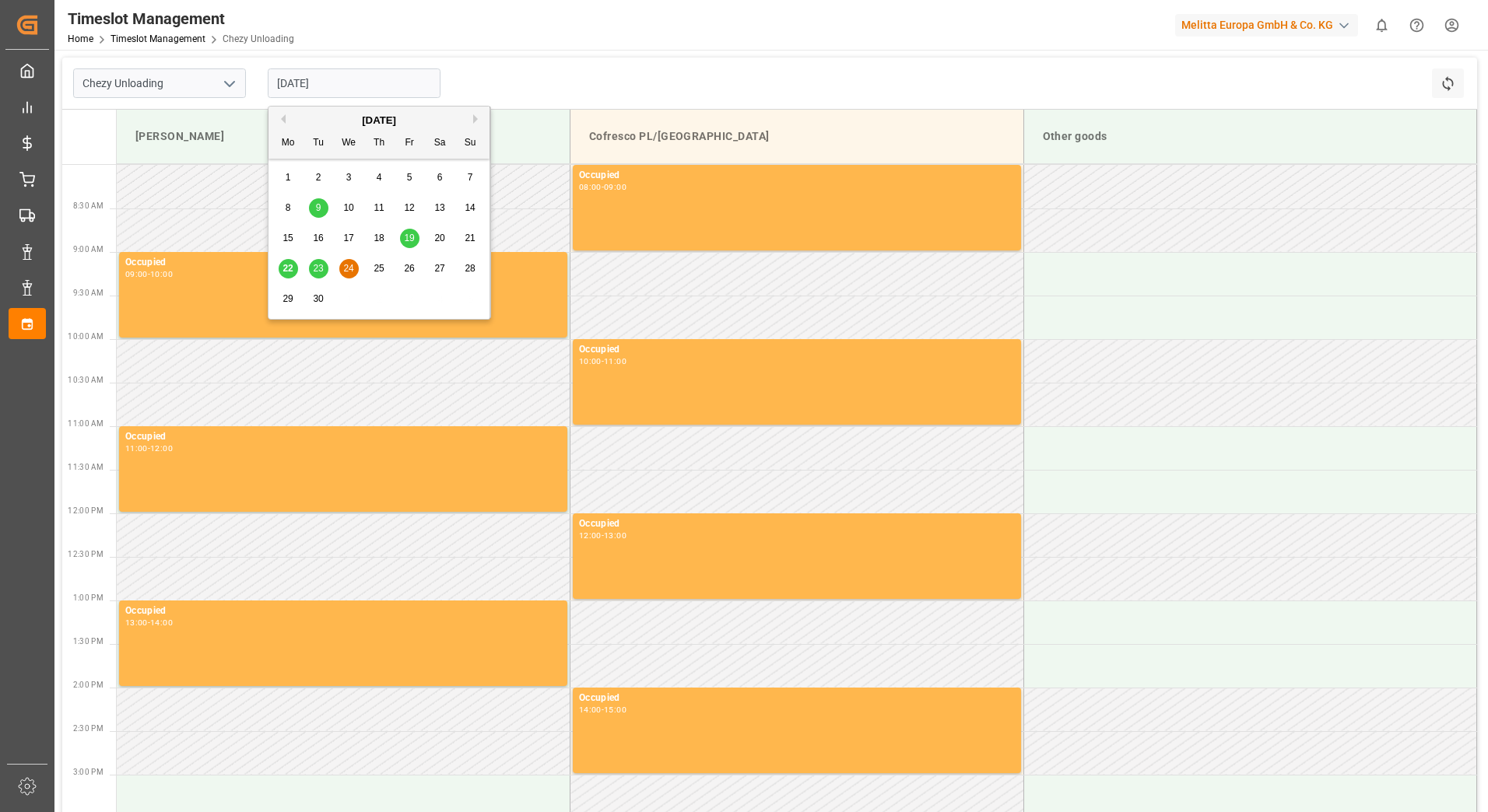
click at [378, 269] on span "25" at bounding box center [378, 268] width 10 height 11
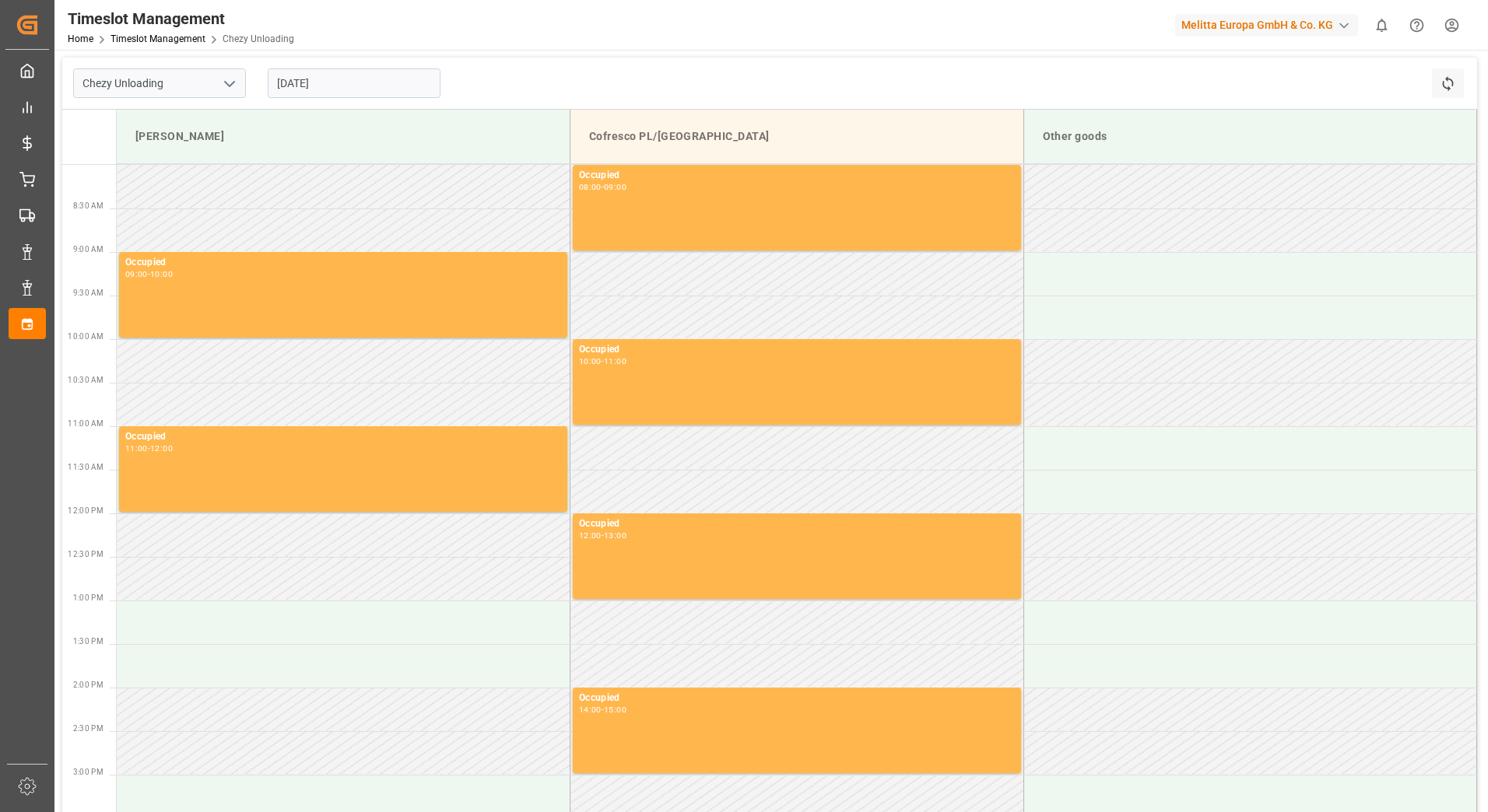
click at [294, 82] on input "[DATE]" at bounding box center [354, 83] width 173 height 29
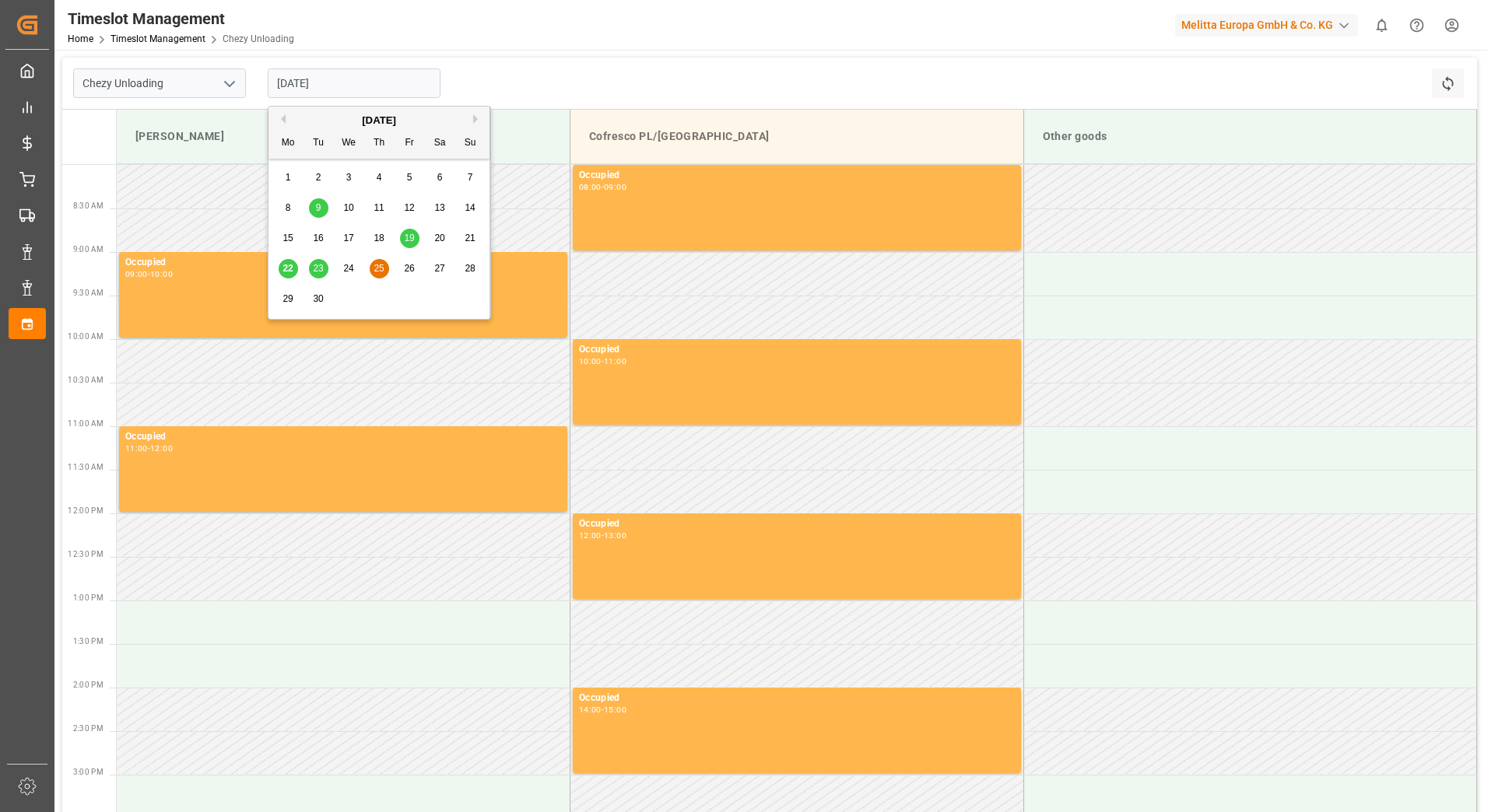
click at [323, 274] on span "23" at bounding box center [318, 268] width 10 height 11
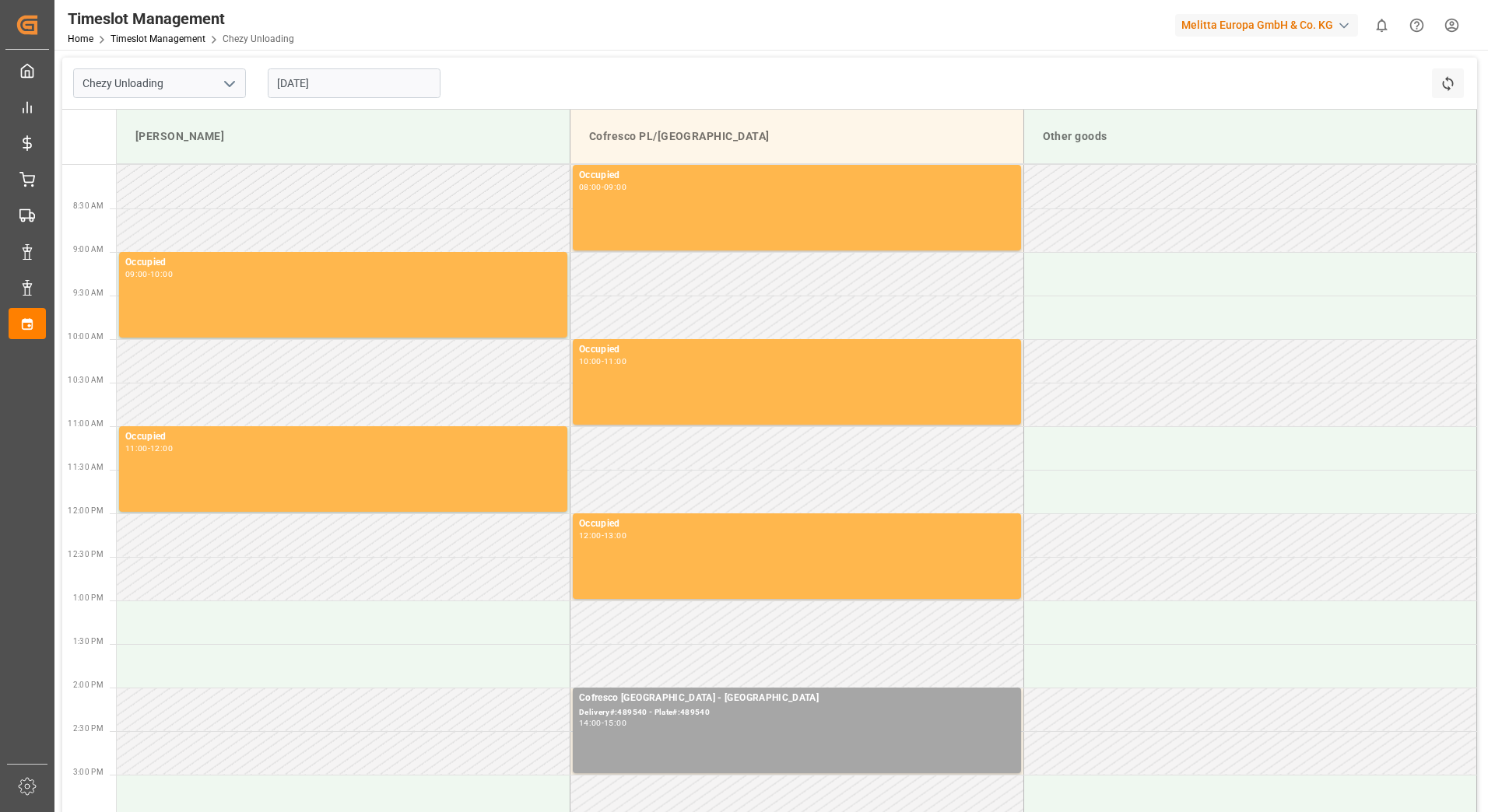
click at [291, 76] on input "[DATE]" at bounding box center [354, 83] width 173 height 29
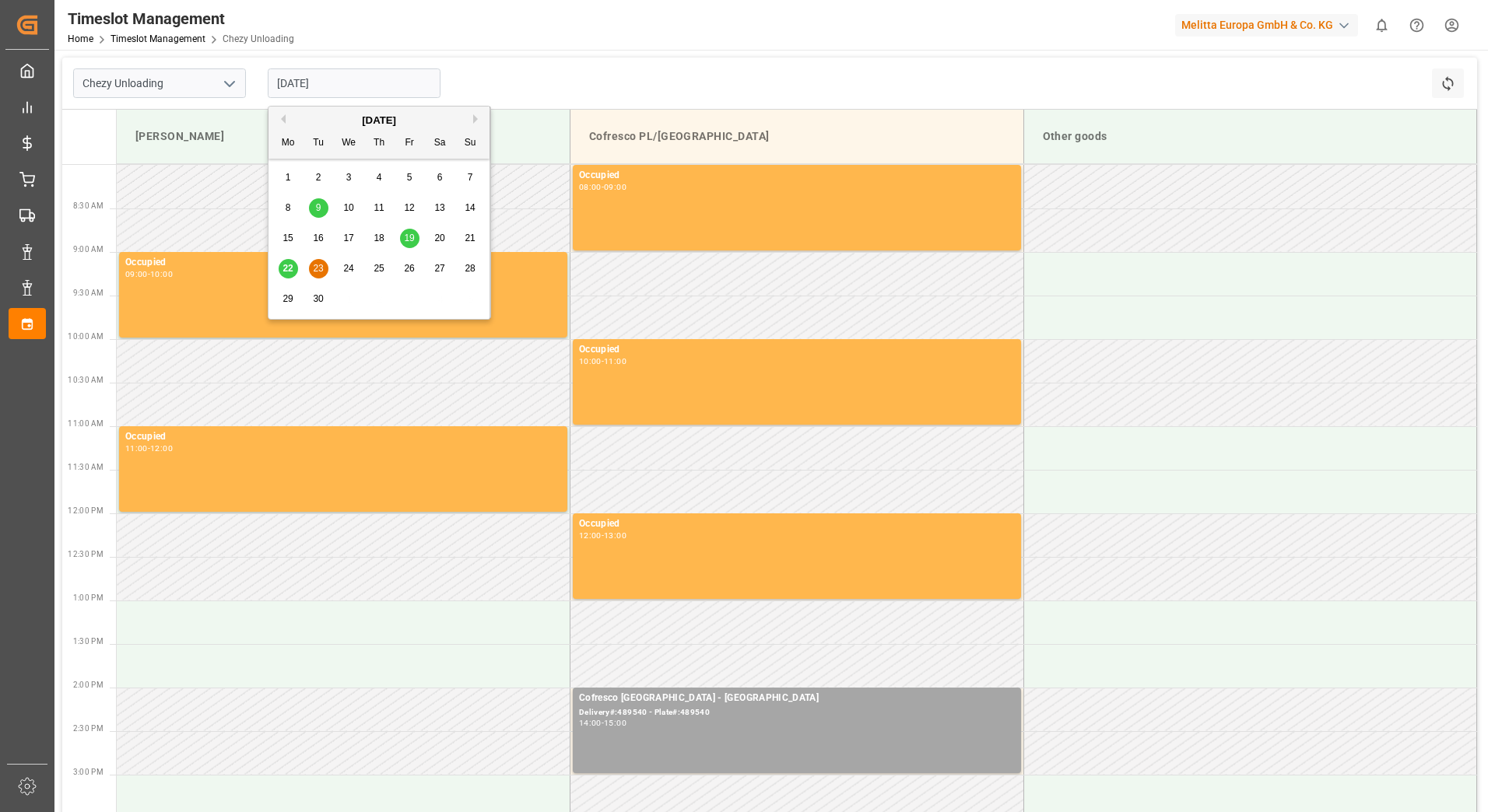
click at [349, 264] on span "24" at bounding box center [348, 268] width 10 height 11
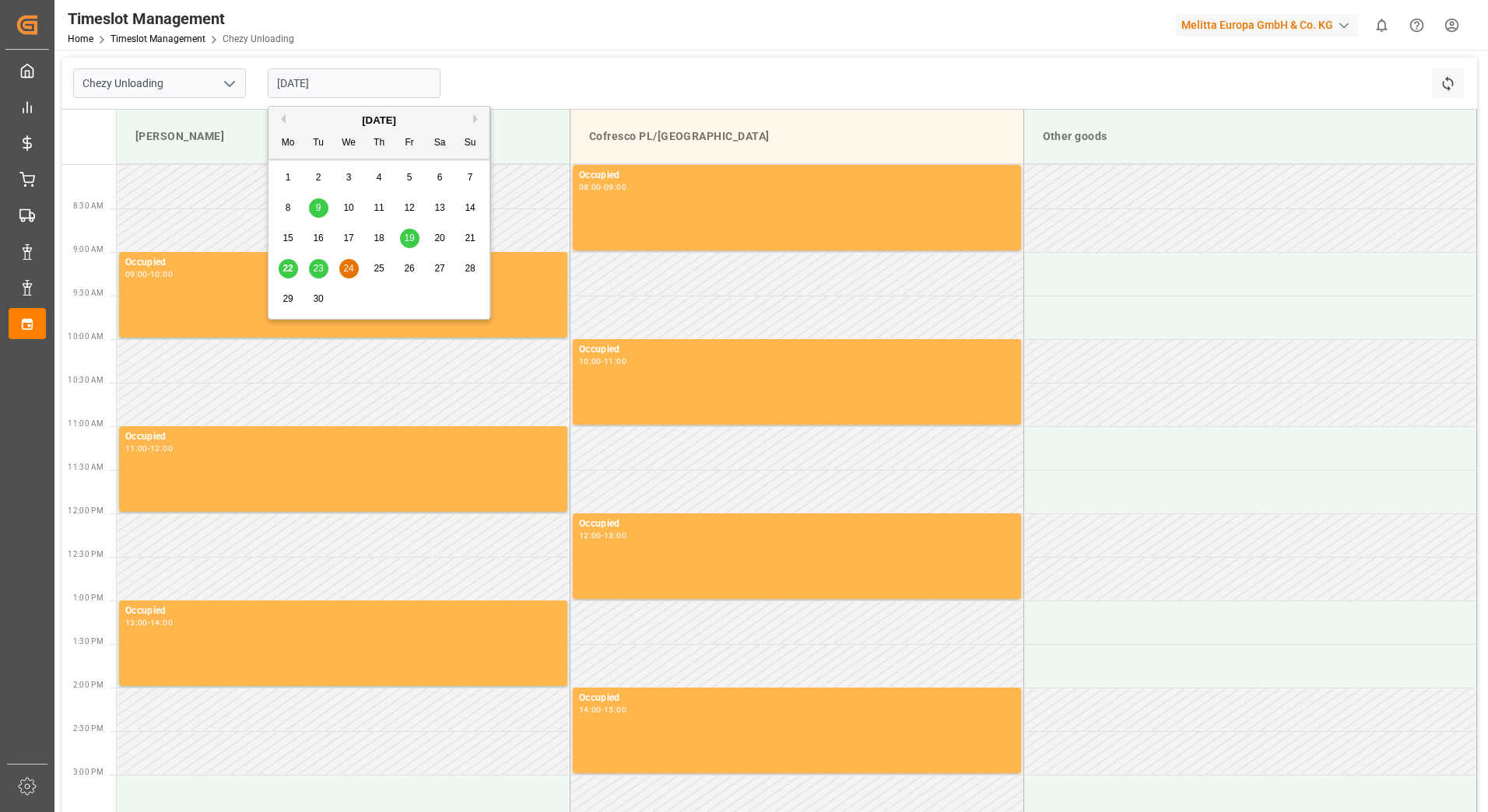
click at [364, 88] on input "[DATE]" at bounding box center [354, 83] width 173 height 29
click at [376, 268] on span "25" at bounding box center [378, 268] width 10 height 11
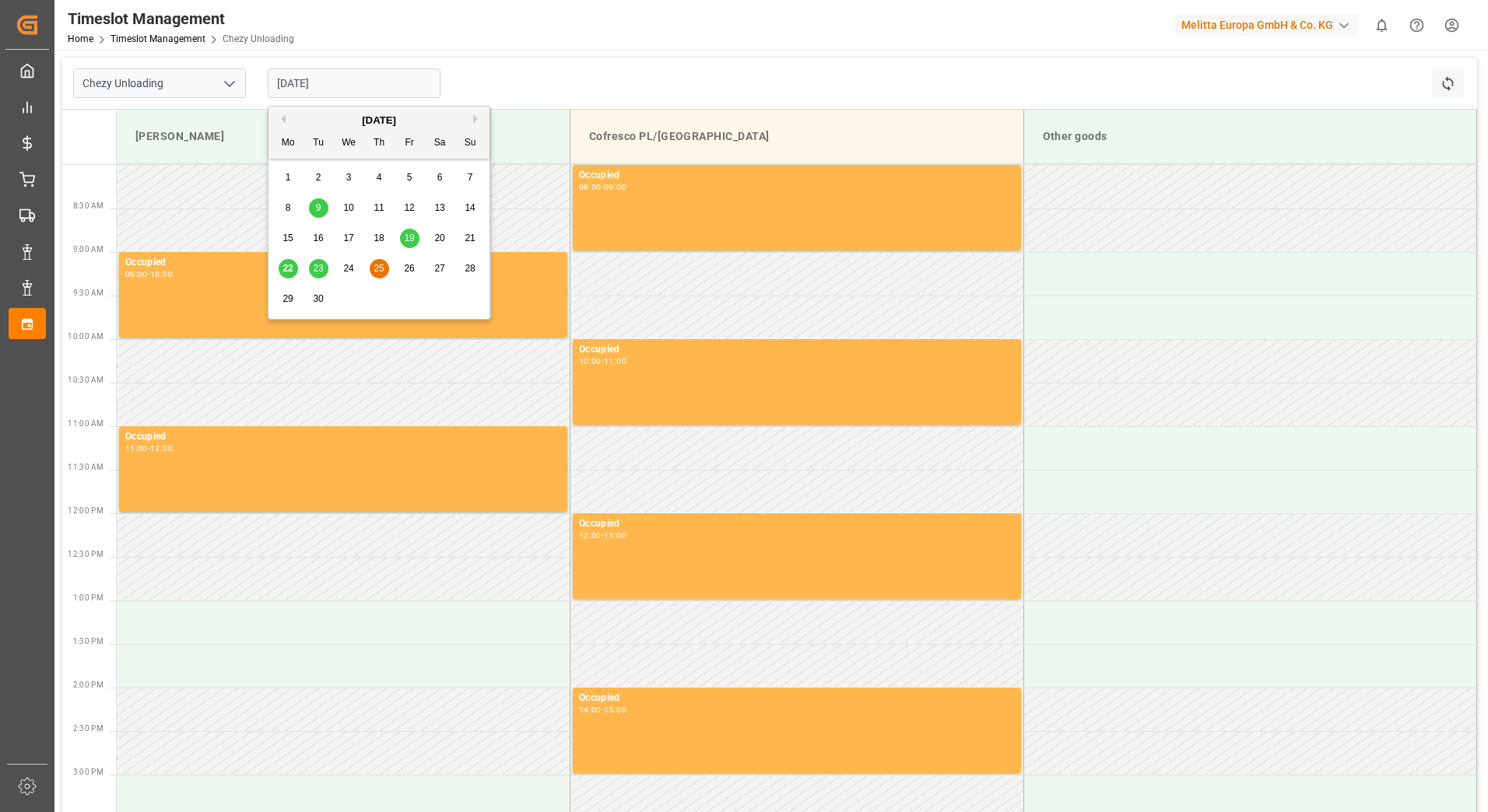
click at [333, 82] on input "[DATE]" at bounding box center [354, 83] width 173 height 29
click at [407, 267] on span "26" at bounding box center [409, 268] width 10 height 11
type input "[DATE]"
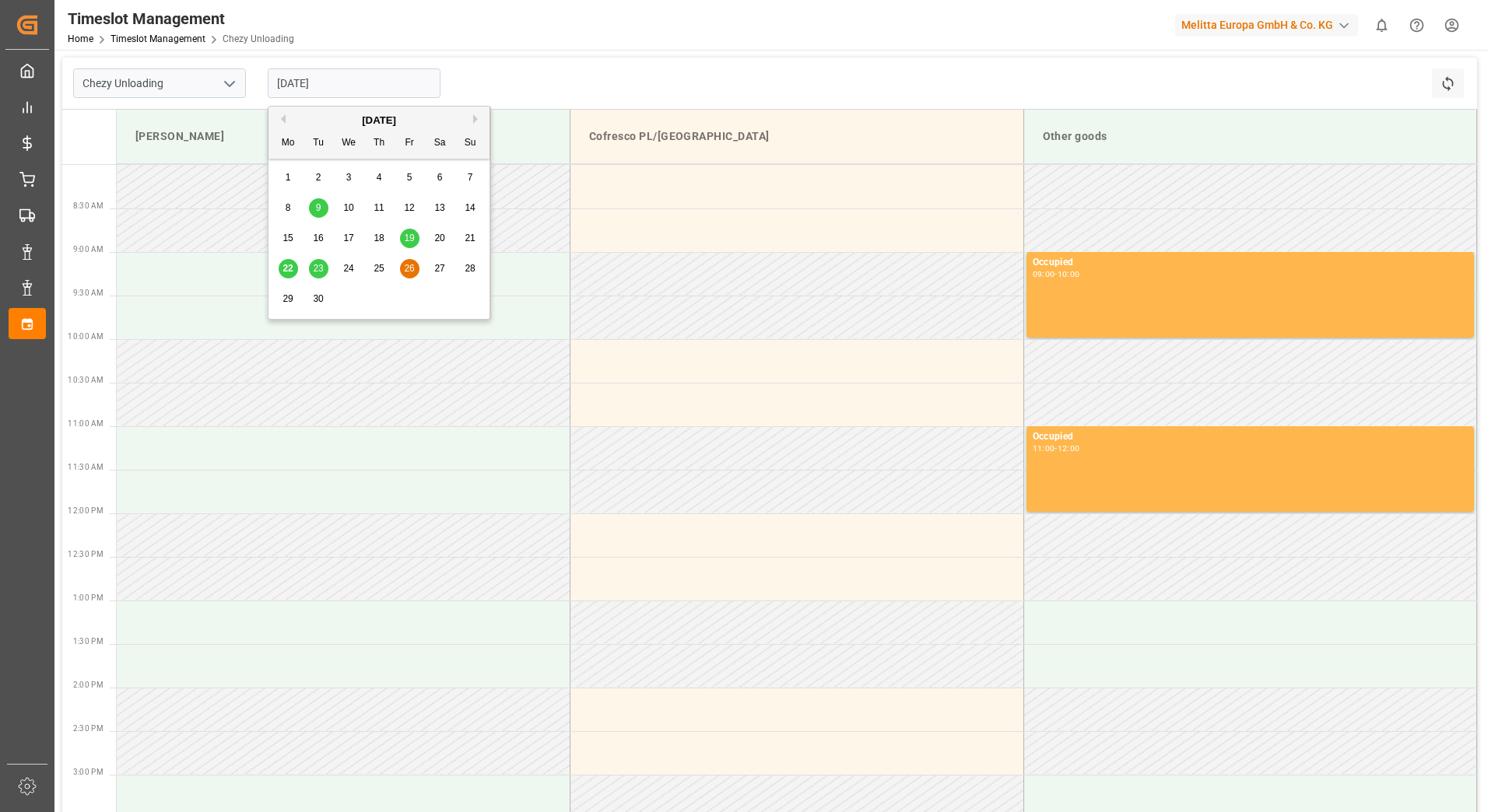
click at [363, 84] on input "[DATE]" at bounding box center [354, 83] width 173 height 29
